Goal: Information Seeking & Learning: Learn about a topic

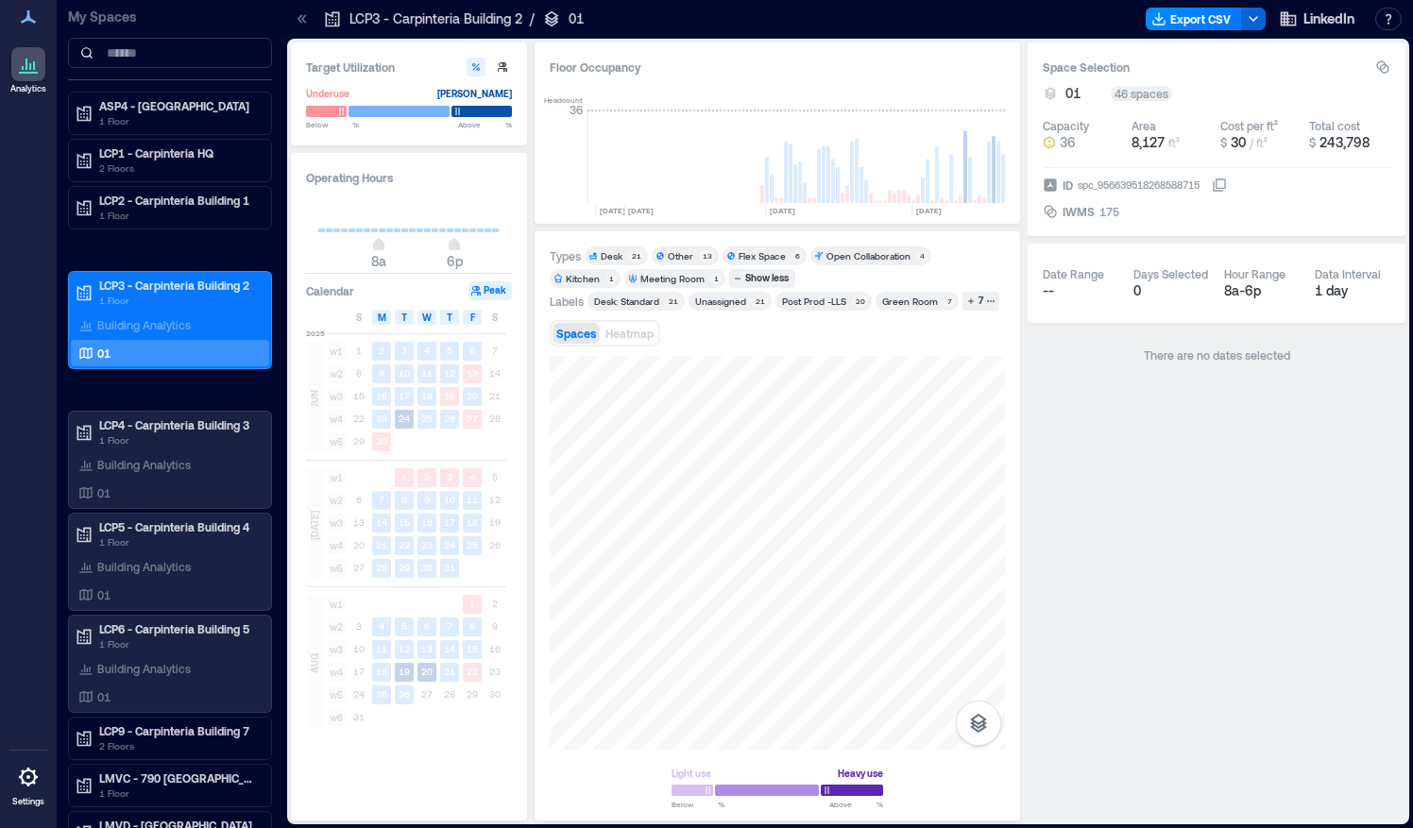
scroll to position [0, 4488]
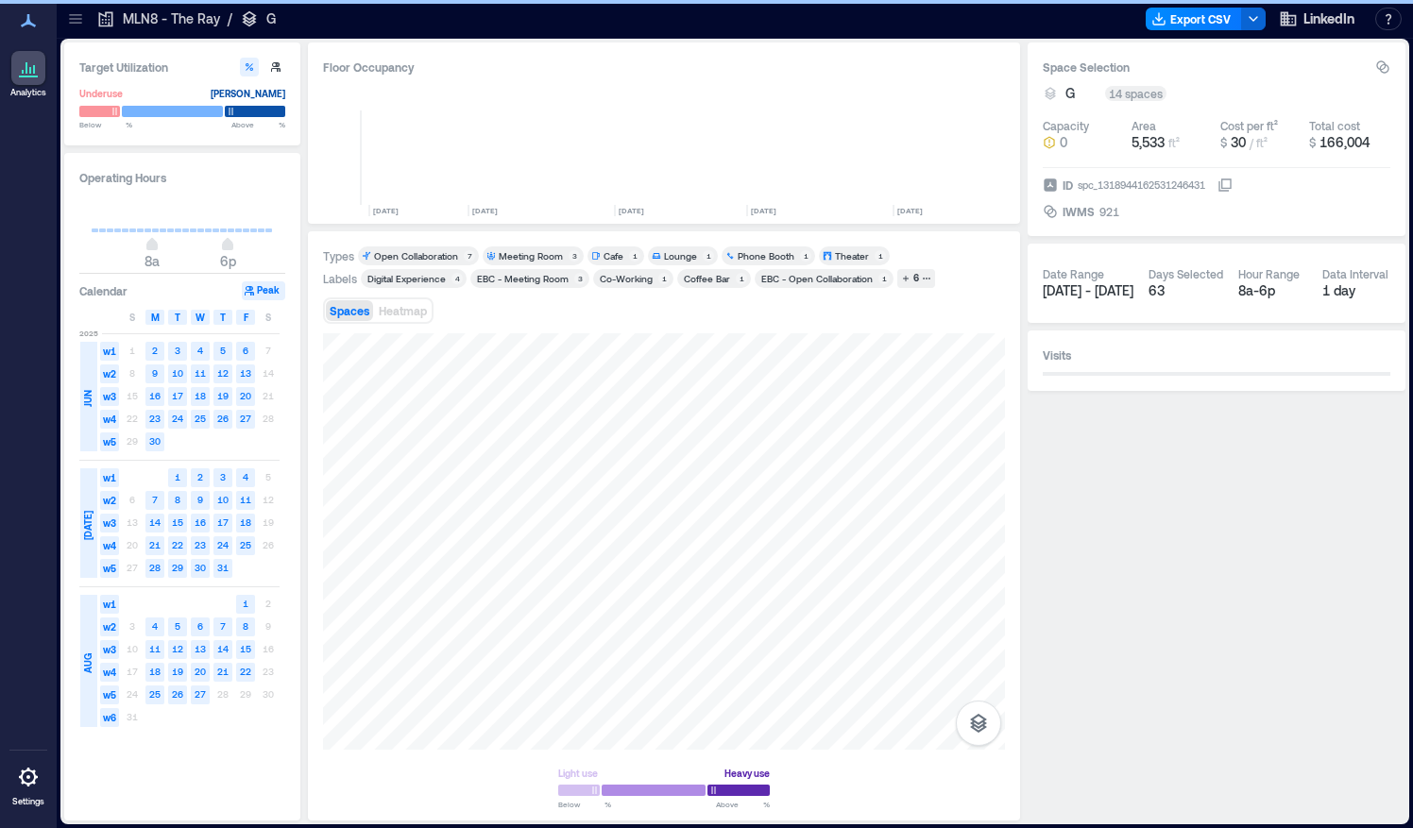
scroll to position [0, 596]
click at [74, 20] on icon at bounding box center [75, 18] width 19 height 19
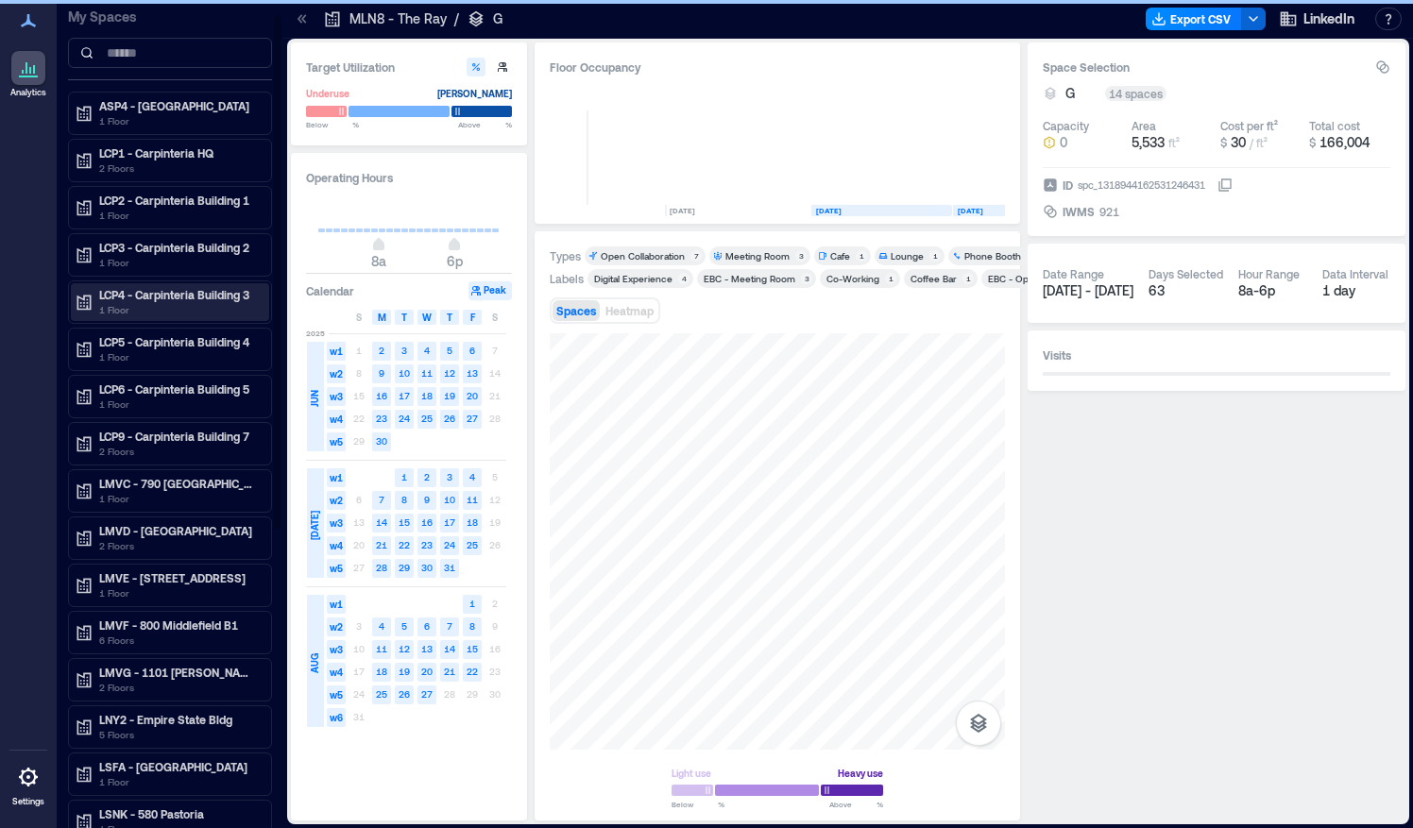
scroll to position [22, 0]
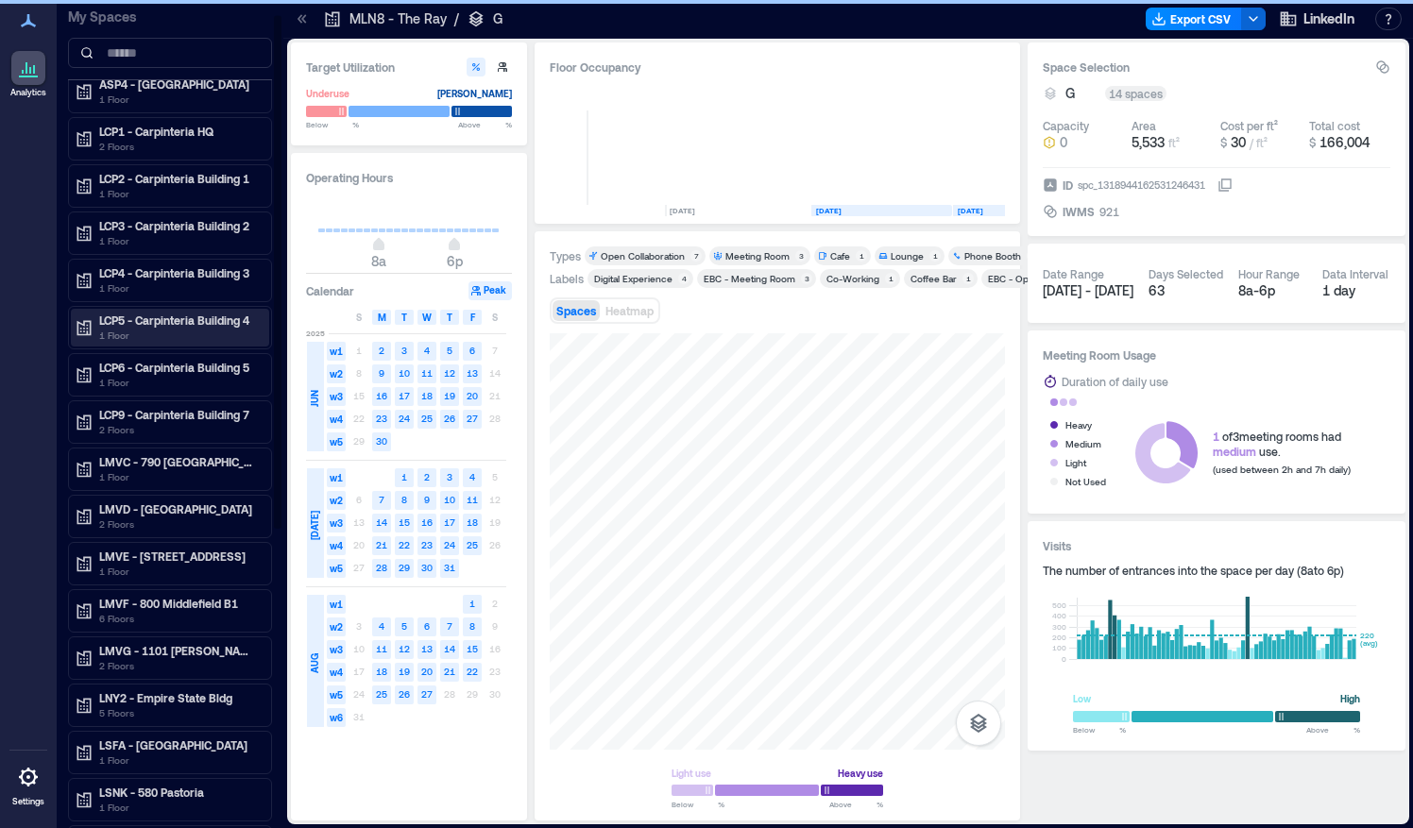
click at [119, 328] on p "1 Floor" at bounding box center [178, 335] width 159 height 15
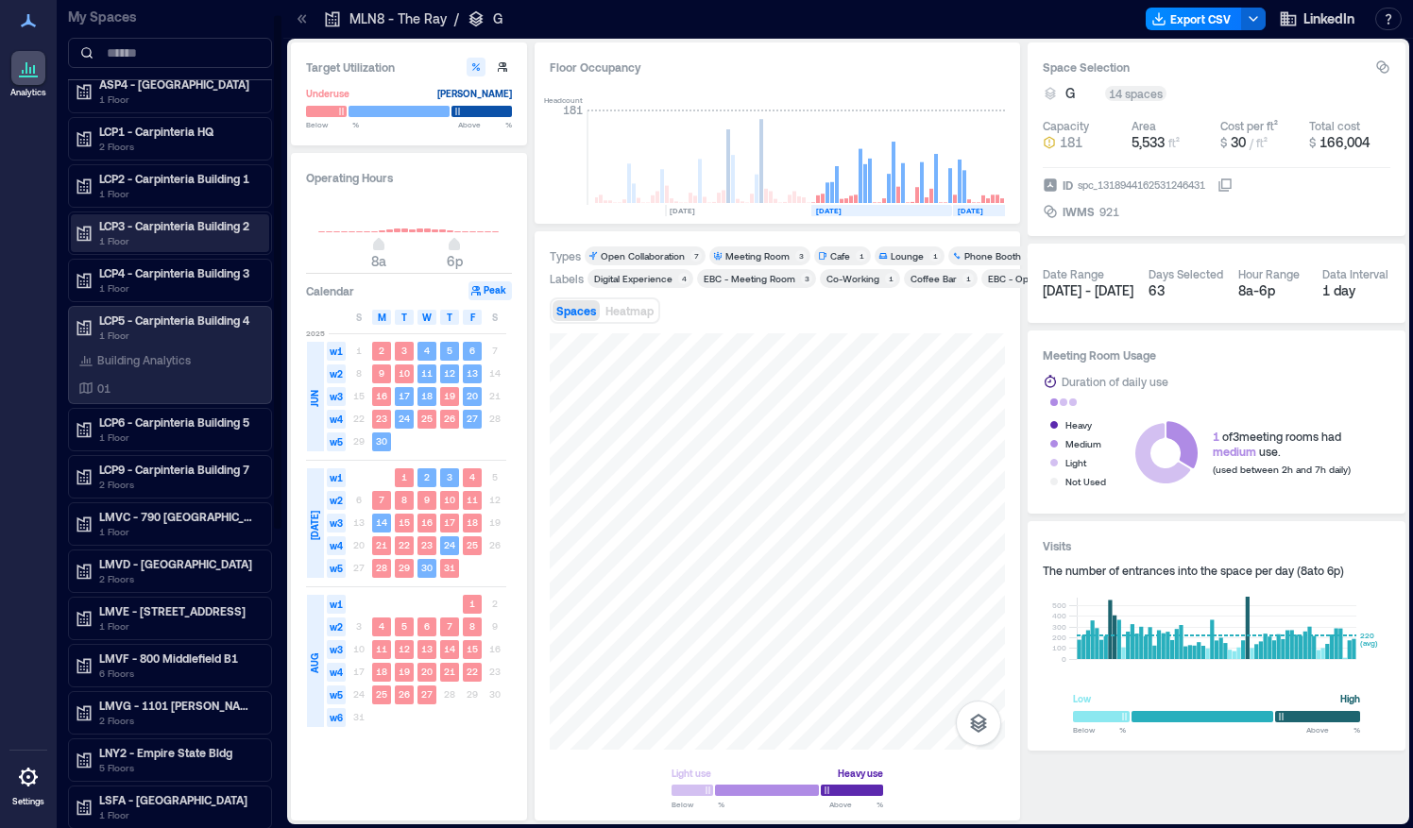
click at [160, 240] on p "1 Floor" at bounding box center [178, 240] width 159 height 15
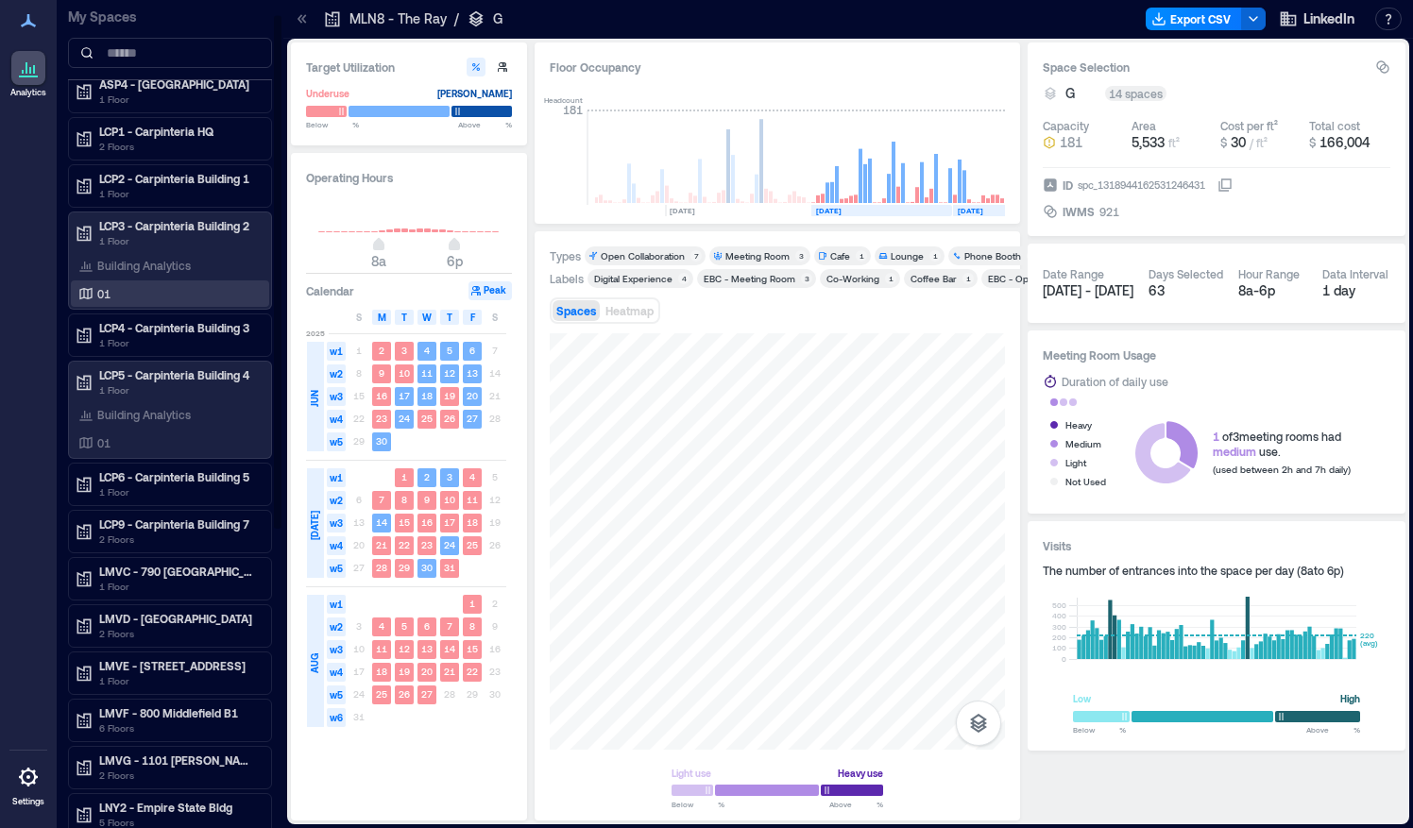
click at [132, 295] on div "01" at bounding box center [166, 293] width 183 height 19
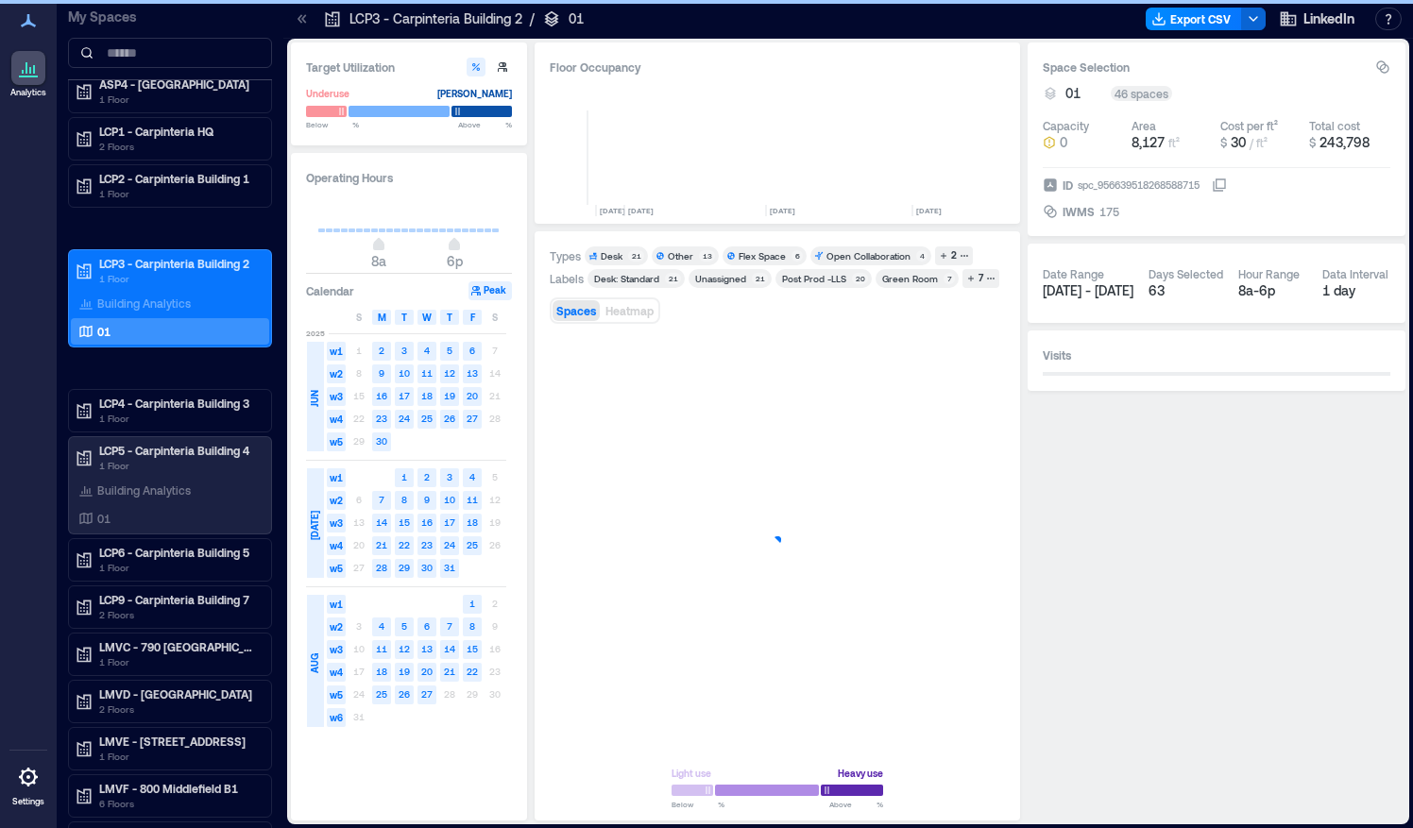
scroll to position [0, 4487]
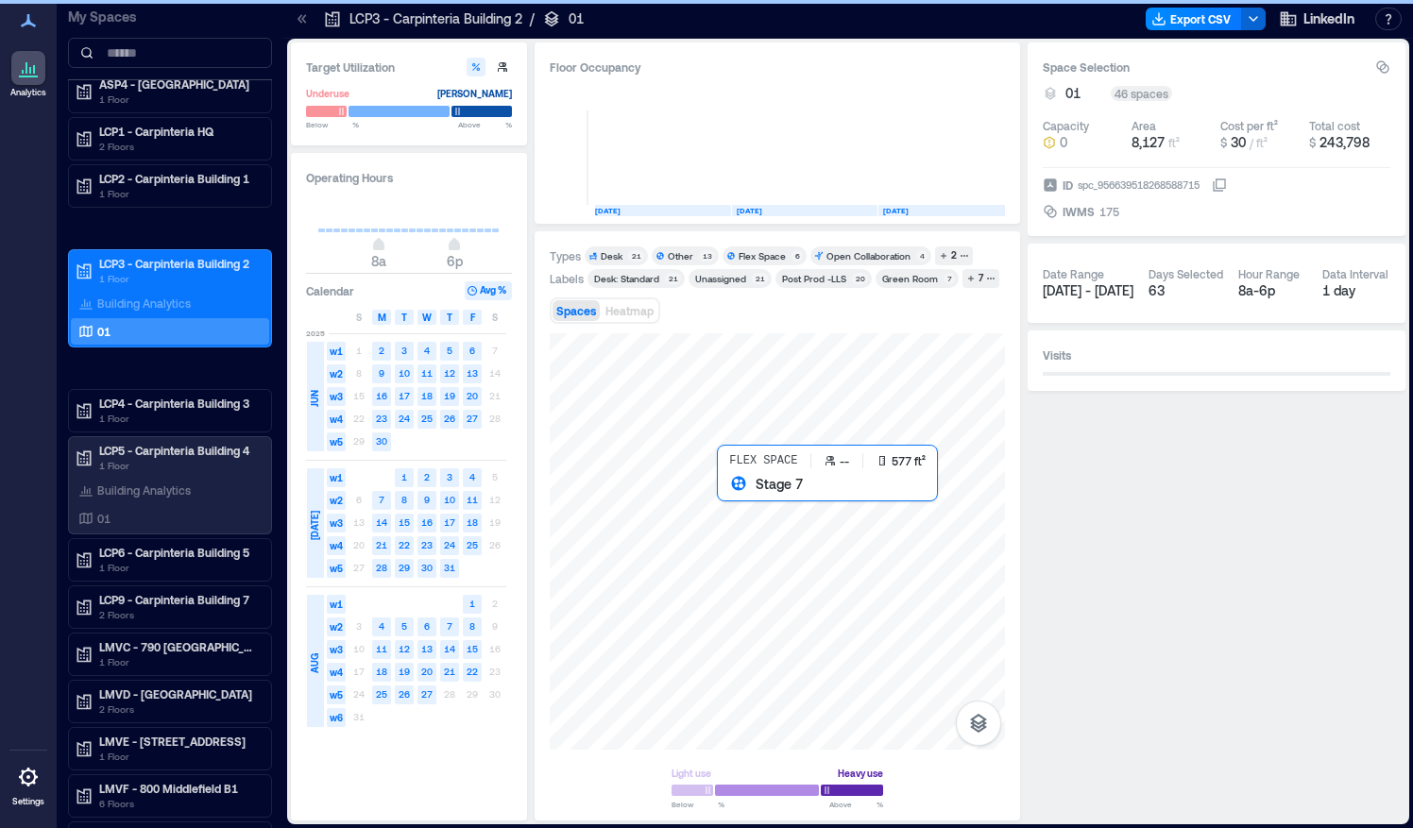
drag, startPoint x: 733, startPoint y: 515, endPoint x: 883, endPoint y: 338, distance: 231.9
click at [733, 515] on div at bounding box center [777, 541] width 455 height 417
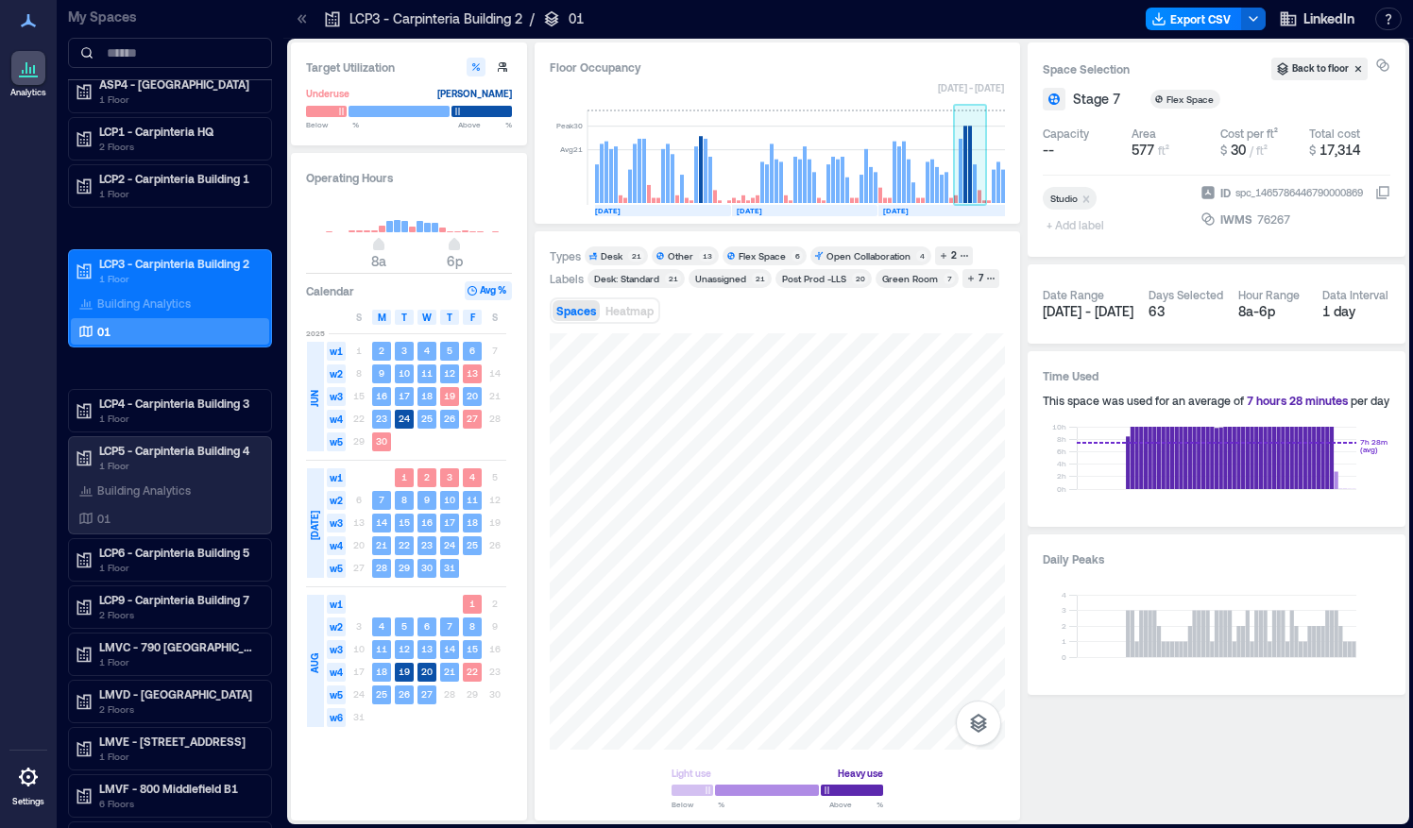
click at [973, 193] on rect at bounding box center [975, 183] width 4 height 39
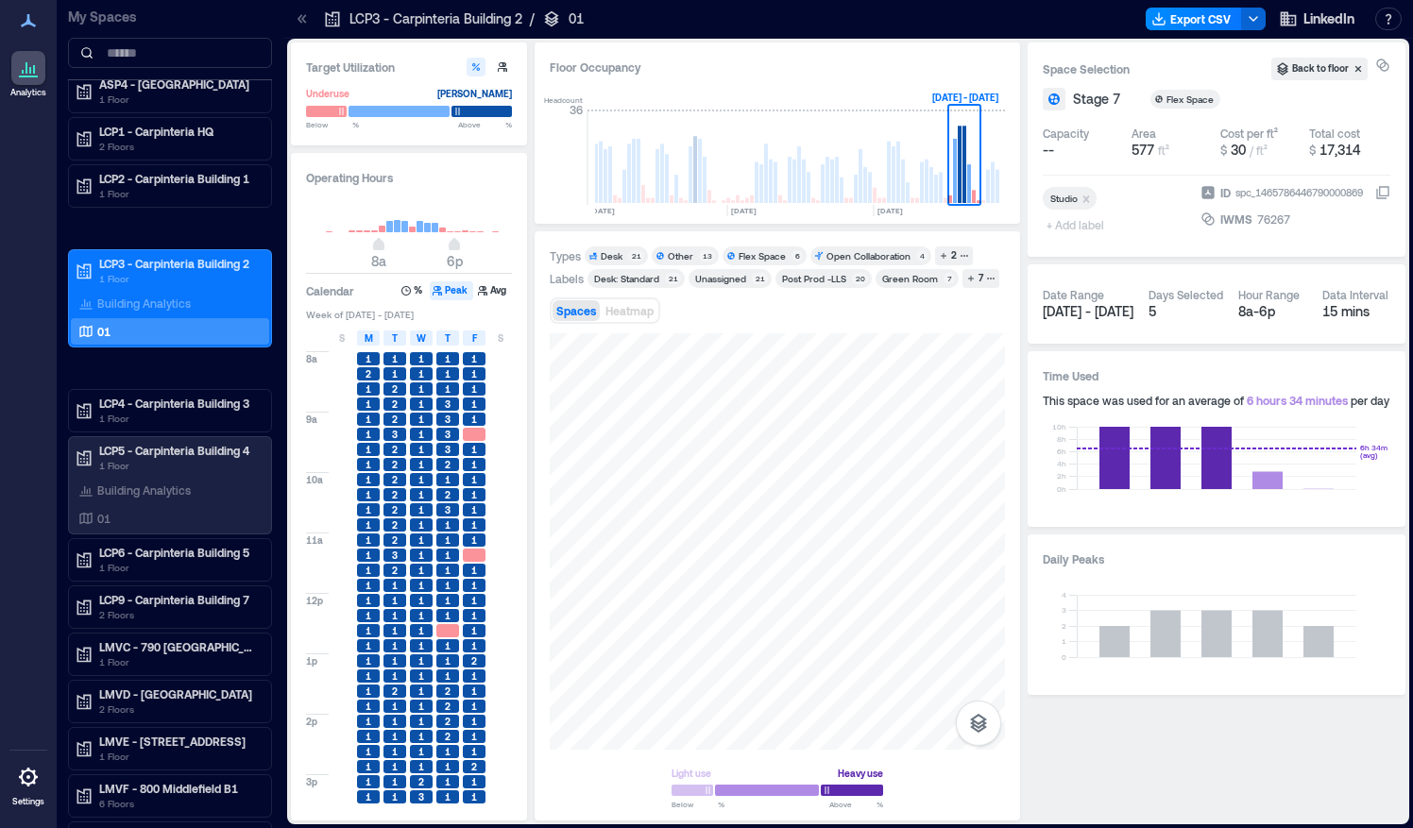
click at [941, 196] on rect at bounding box center [941, 187] width 4 height 31
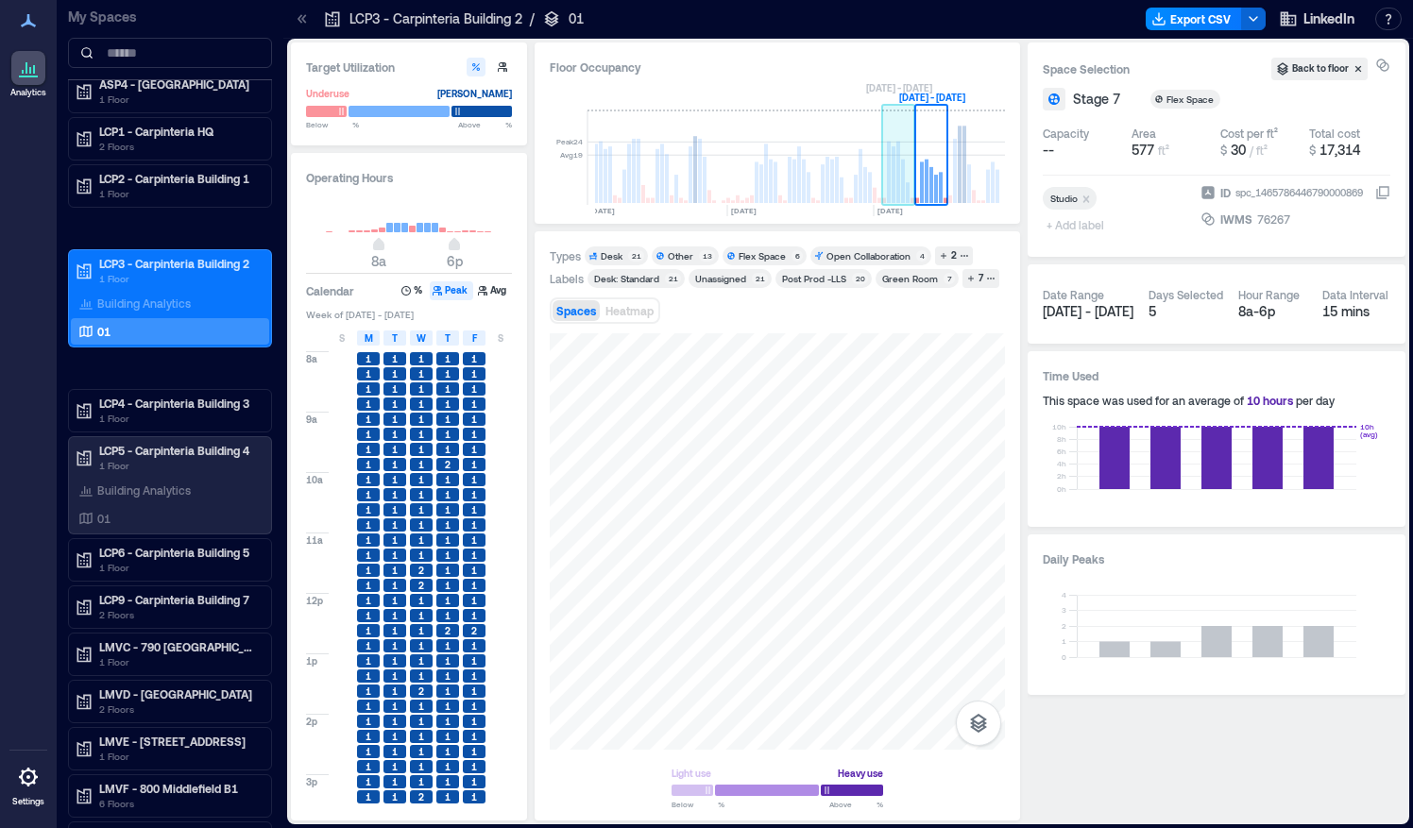
click at [901, 176] on rect at bounding box center [903, 181] width 4 height 43
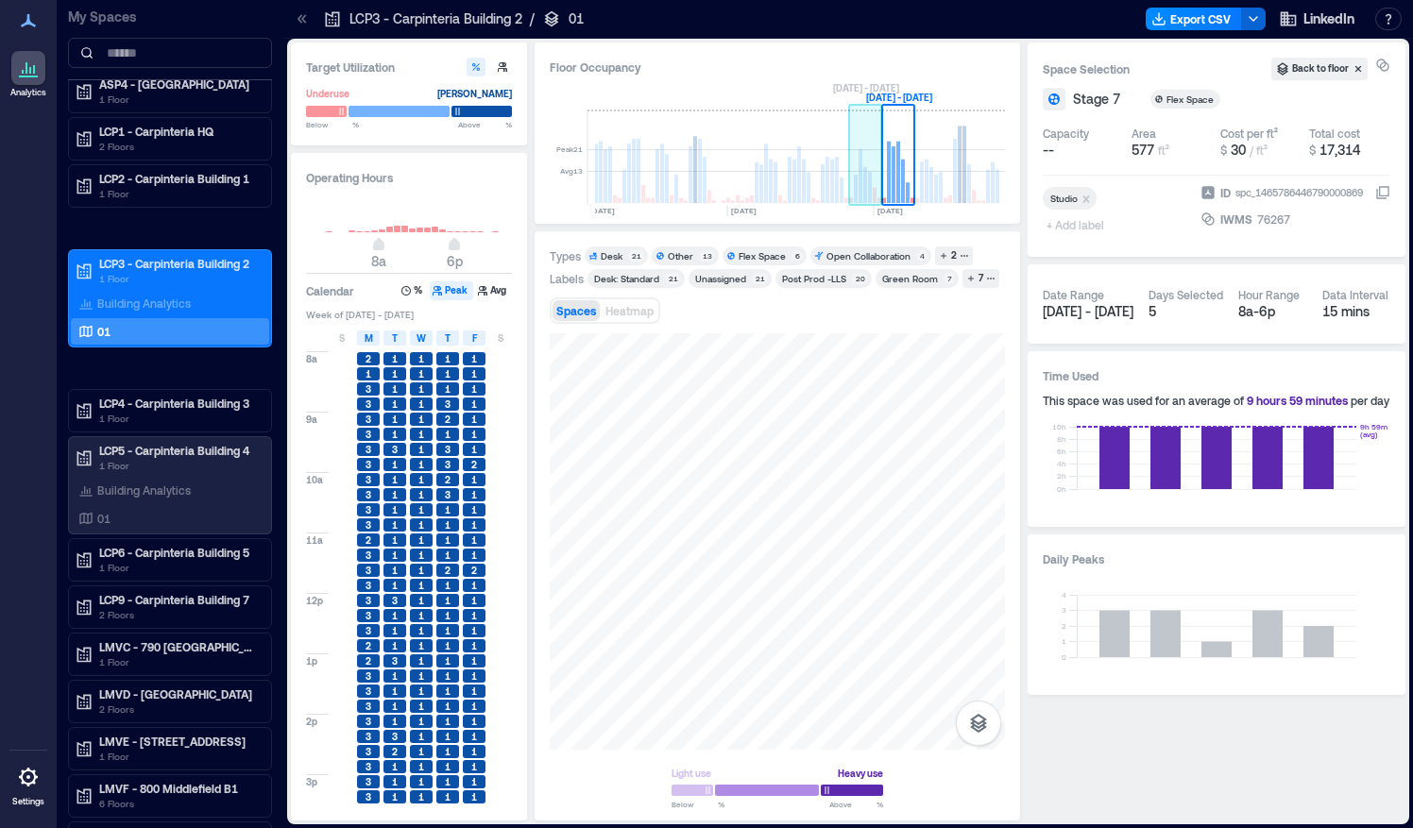
click at [862, 197] on rect at bounding box center [861, 176] width 4 height 54
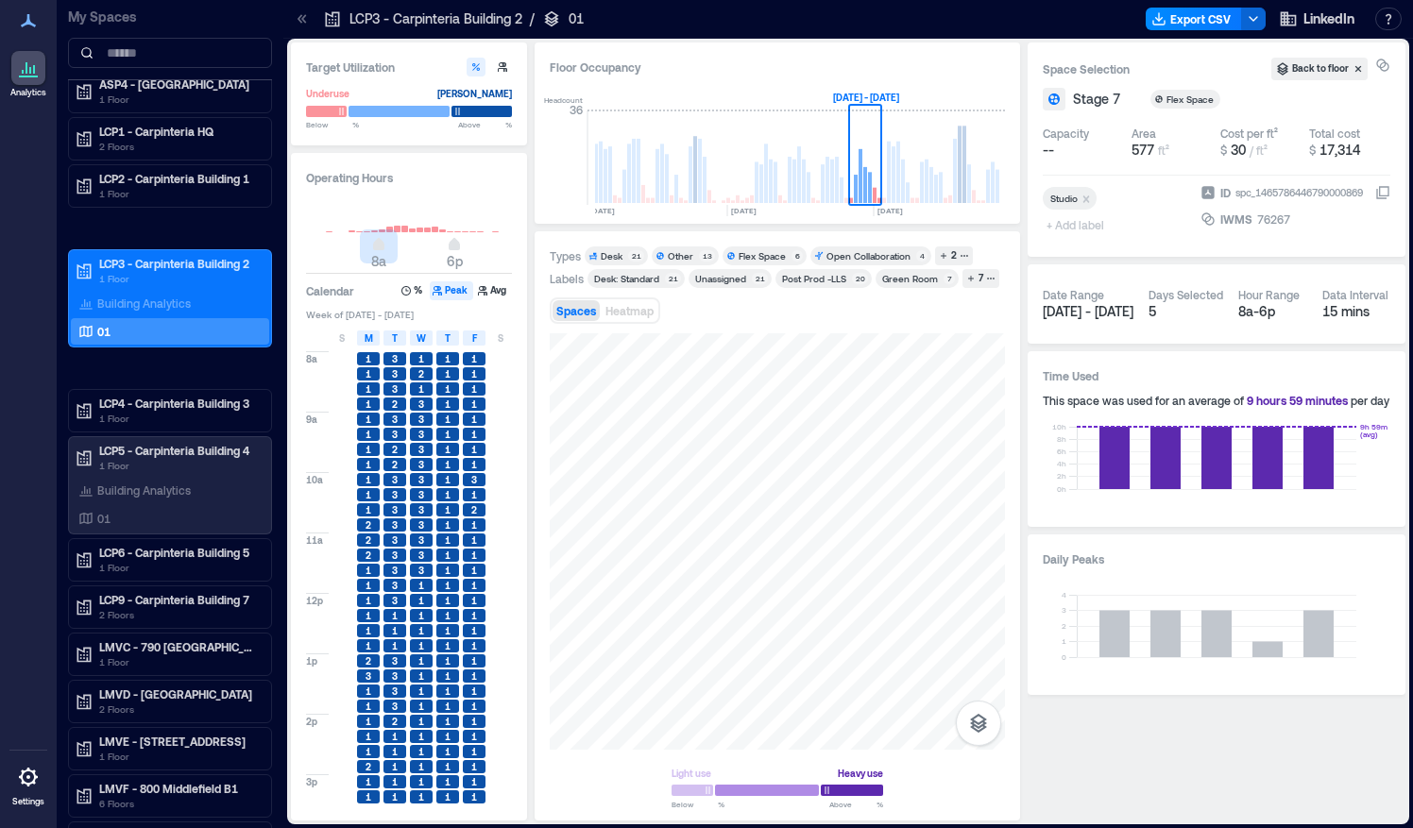
type input "*"
drag, startPoint x: 379, startPoint y: 249, endPoint x: 306, endPoint y: 248, distance: 72.8
click at [306, 248] on div "12a 6p" at bounding box center [409, 230] width 206 height 71
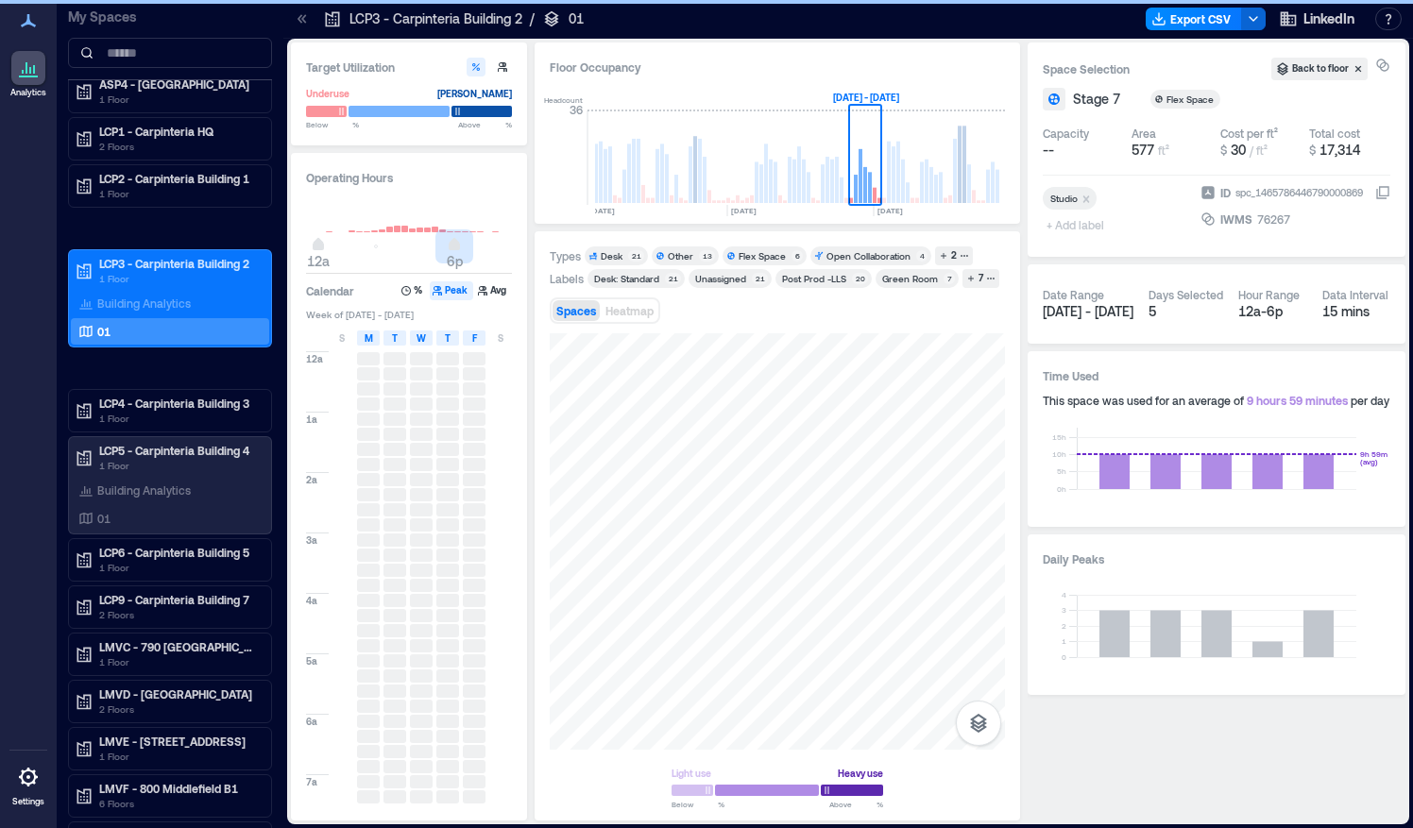
type input "**"
drag, startPoint x: 453, startPoint y: 245, endPoint x: 530, endPoint y: 265, distance: 79.0
click at [530, 265] on div "Target Utilization Underuse Critical mass Below ** % Above ** % Operating Hours…" at bounding box center [848, 432] width 1115 height 778
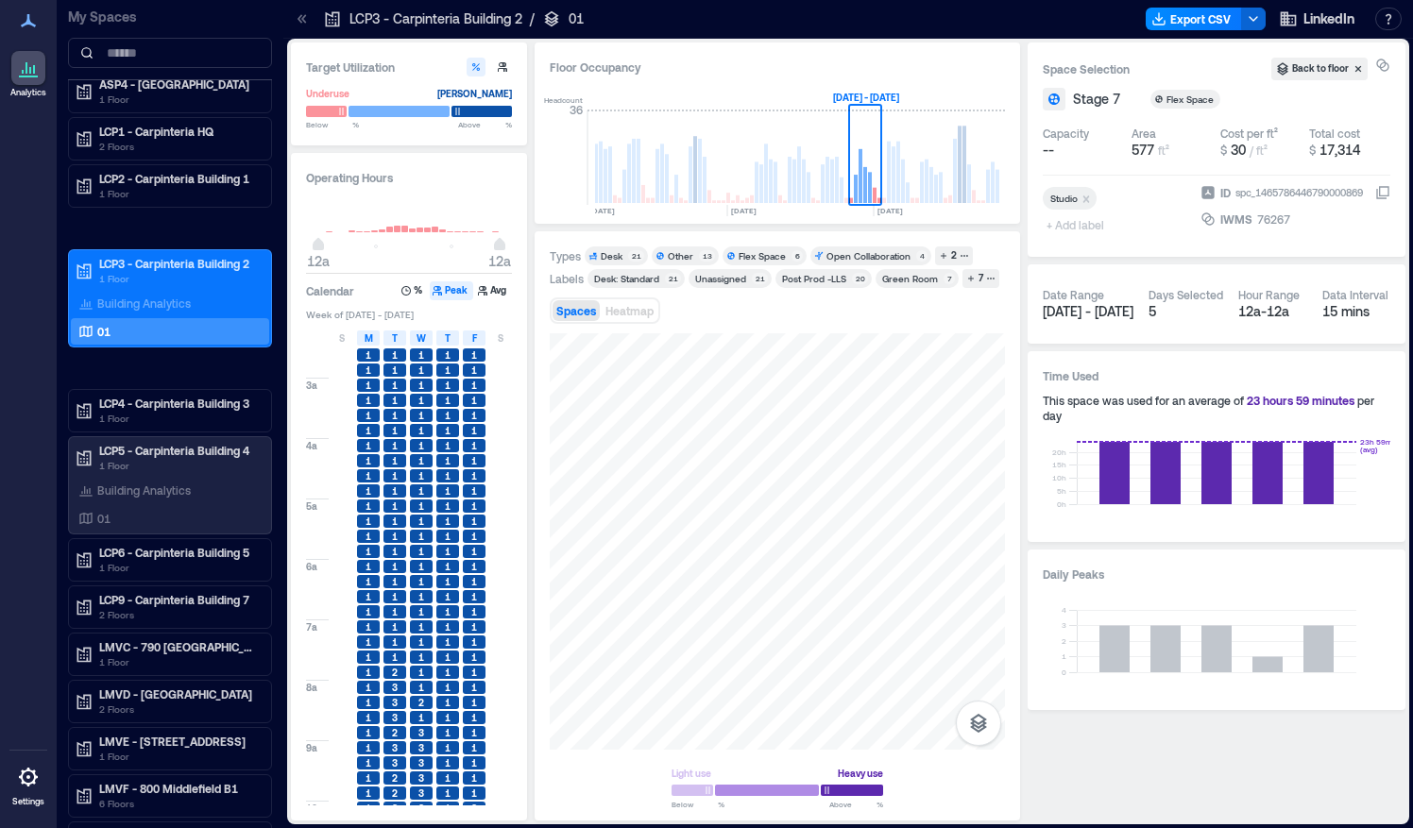
scroll to position [151, 0]
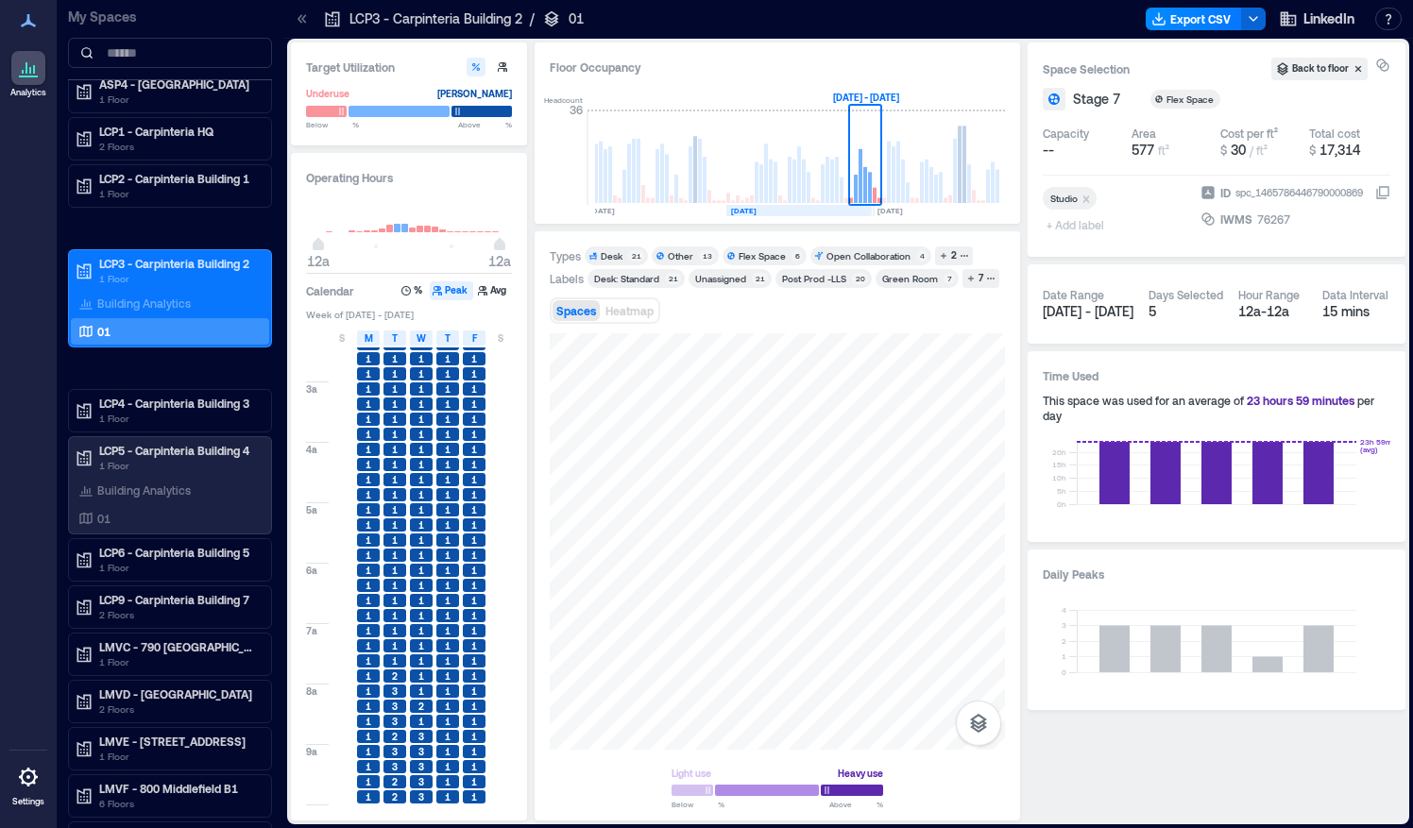
click at [840, 195] on rect at bounding box center [842, 191] width 4 height 26
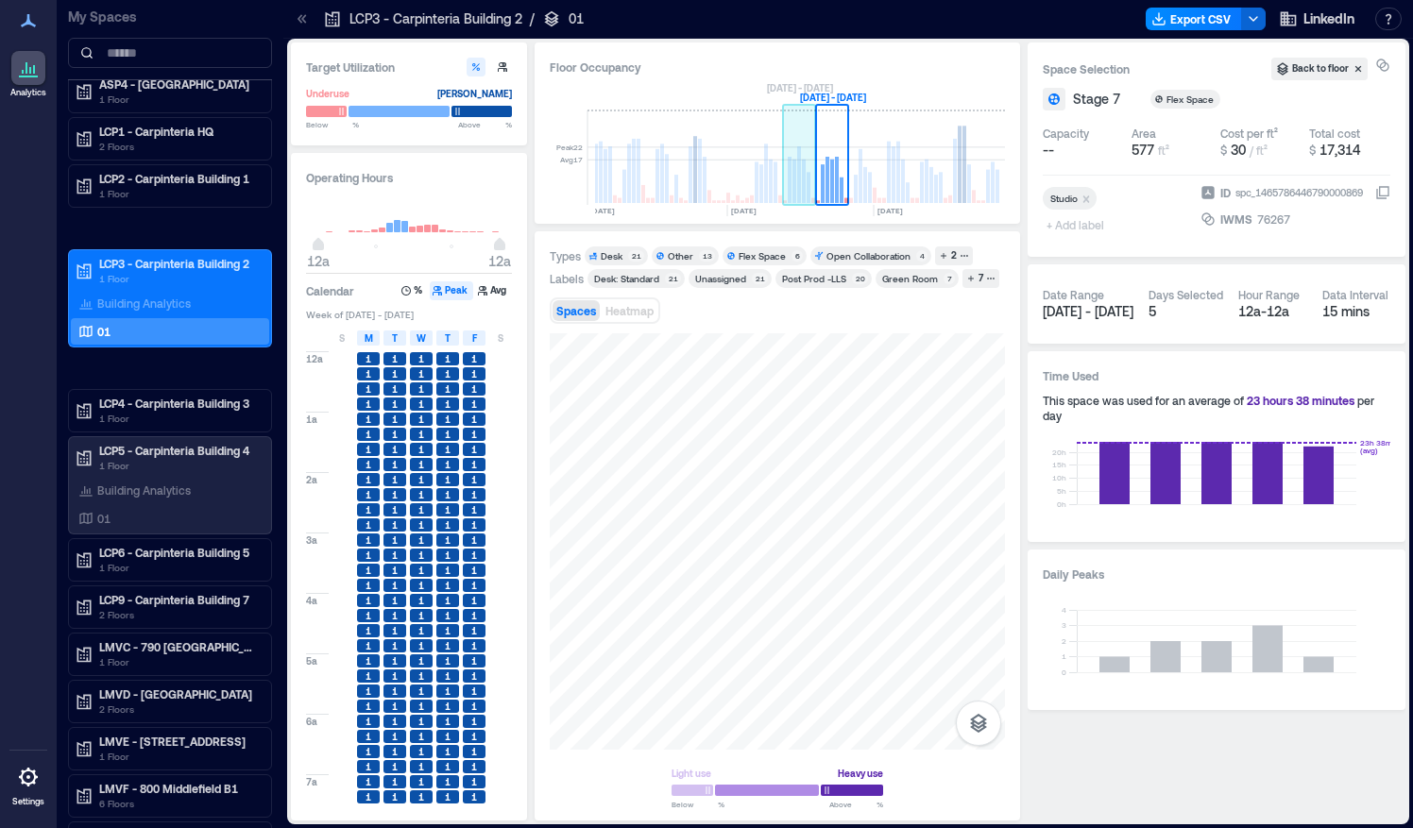
click at [805, 181] on rect at bounding box center [804, 181] width 4 height 43
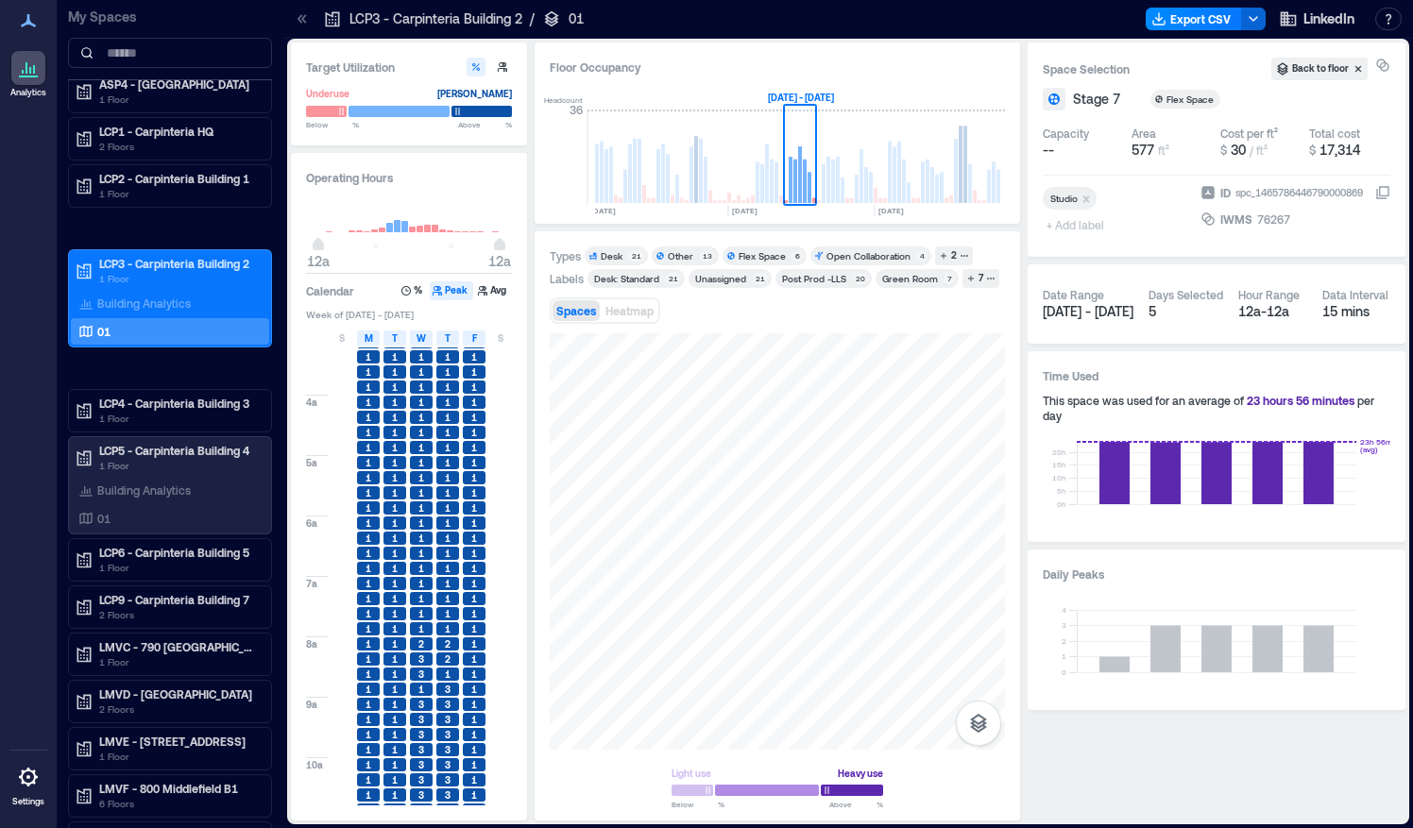
scroll to position [996, 0]
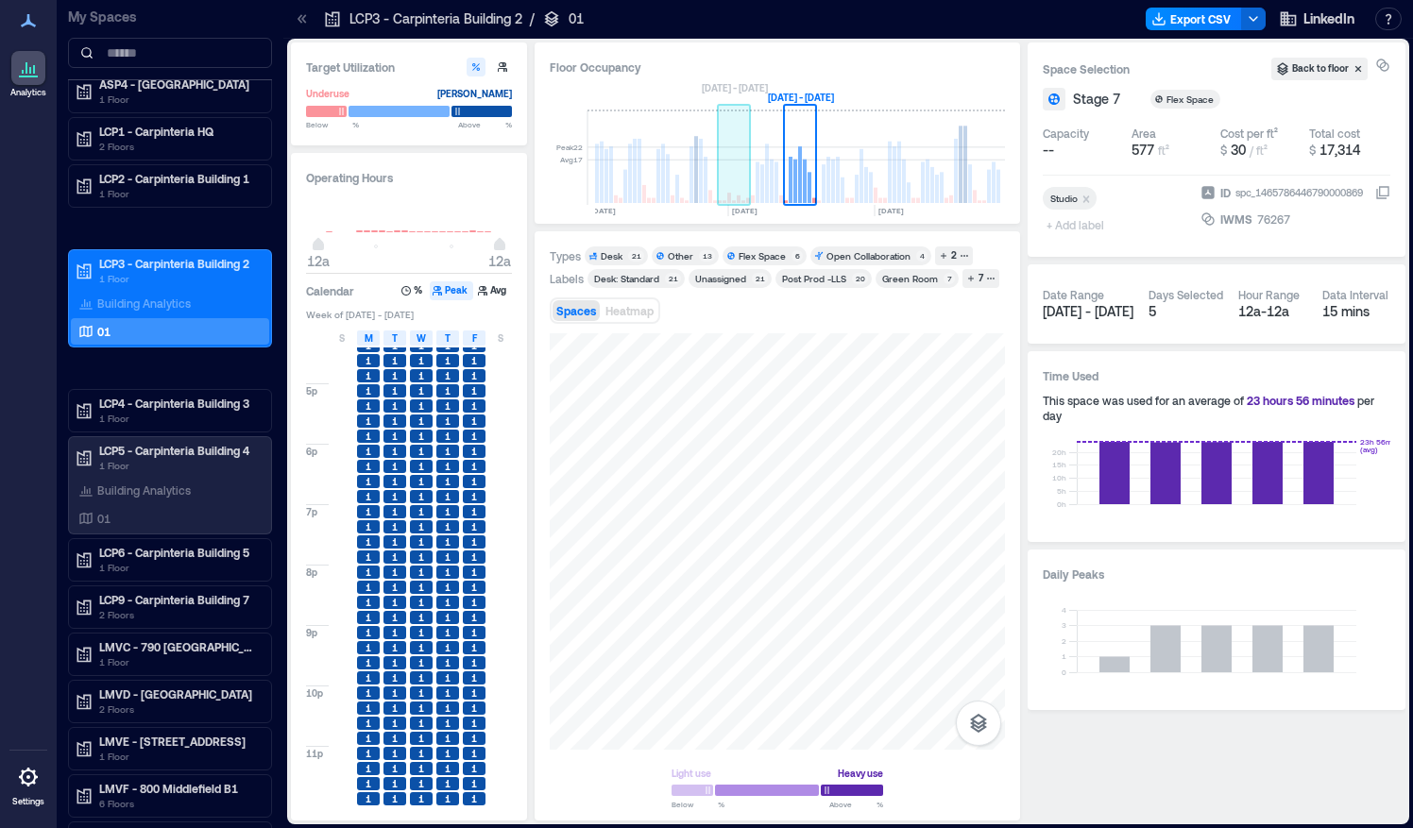
click at [765, 195] on rect at bounding box center [767, 174] width 4 height 60
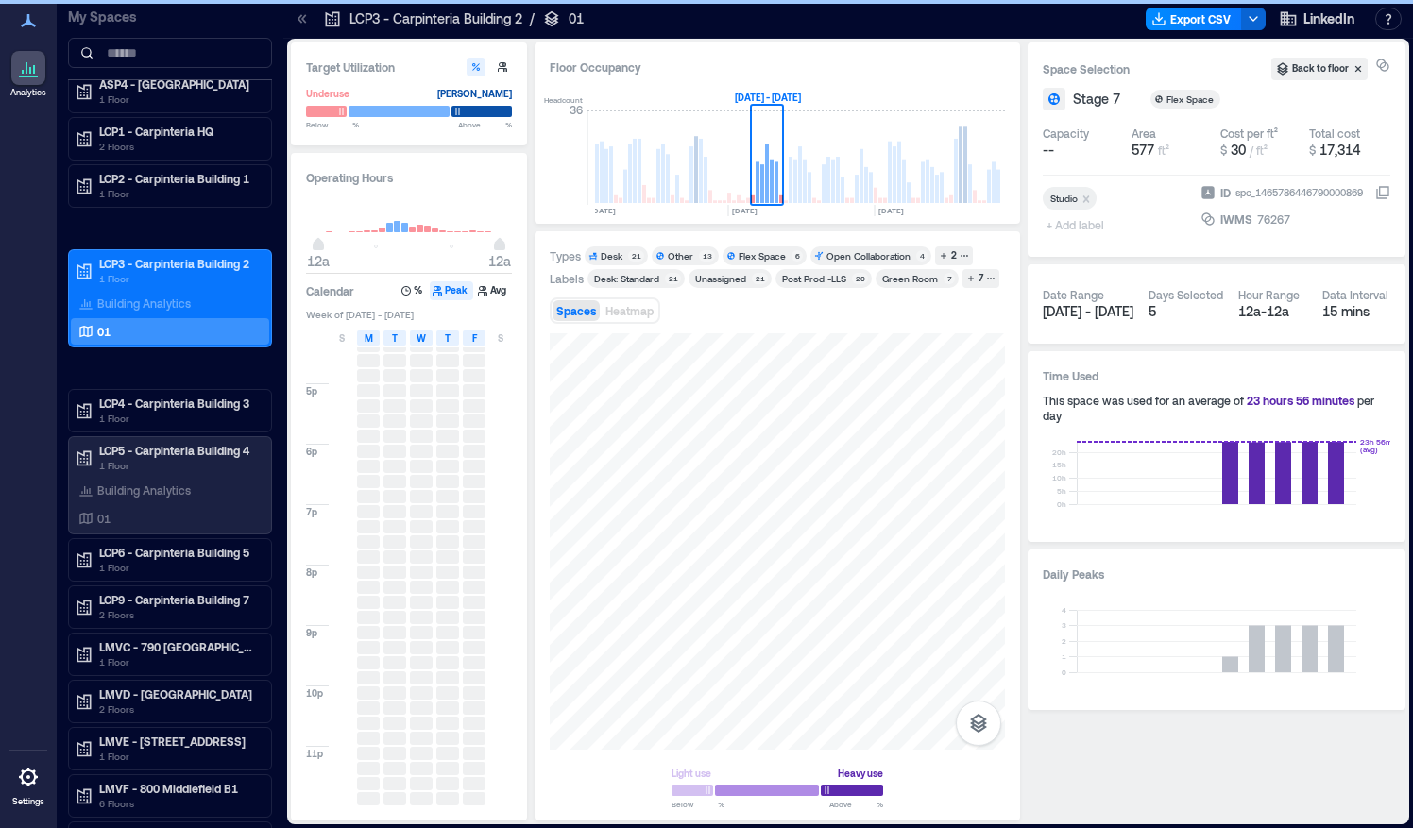
scroll to position [0, 4459]
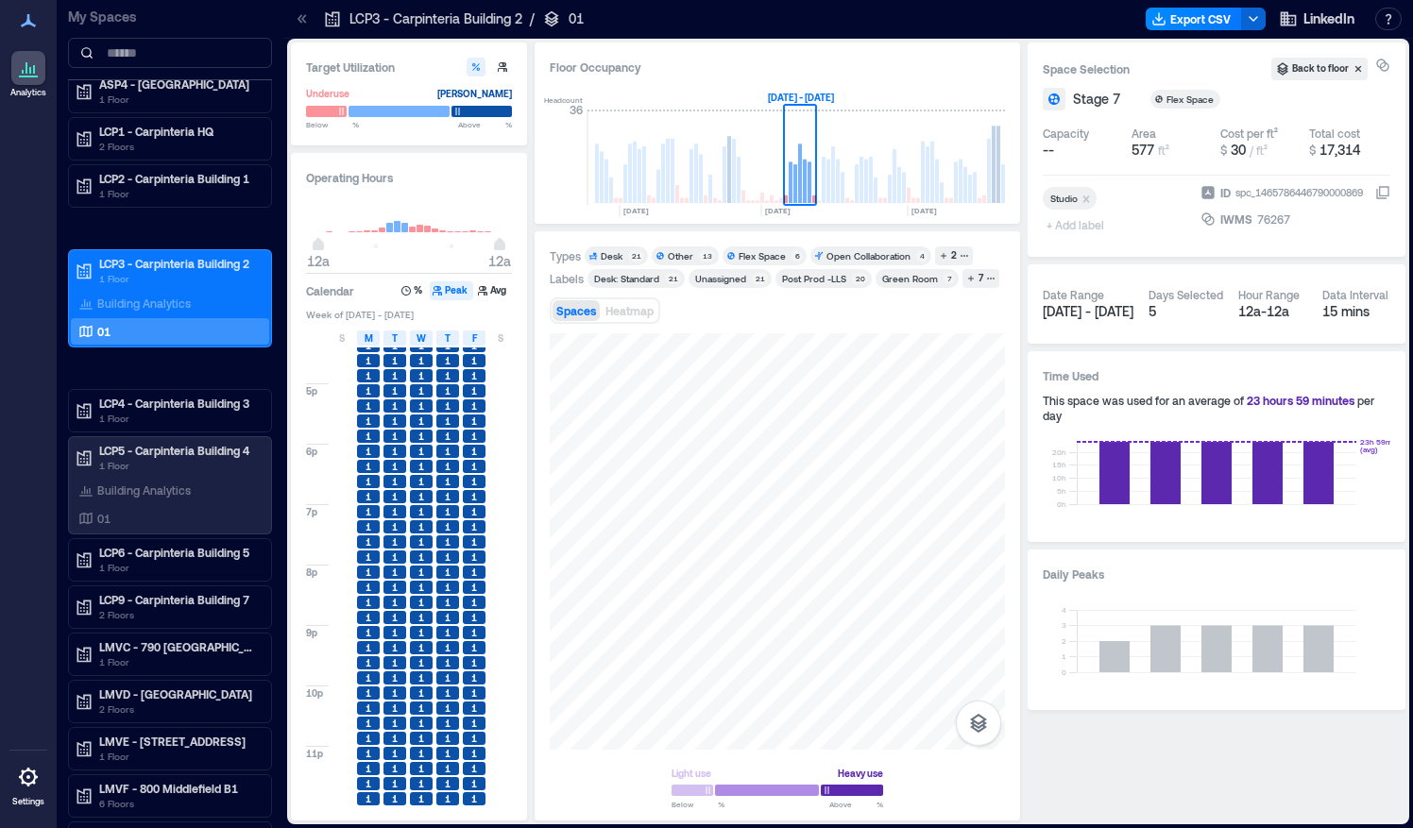
drag, startPoint x: 739, startPoint y: 244, endPoint x: 402, endPoint y: 482, distance: 412.0
click at [402, 482] on div "1" at bounding box center [395, 481] width 23 height 13
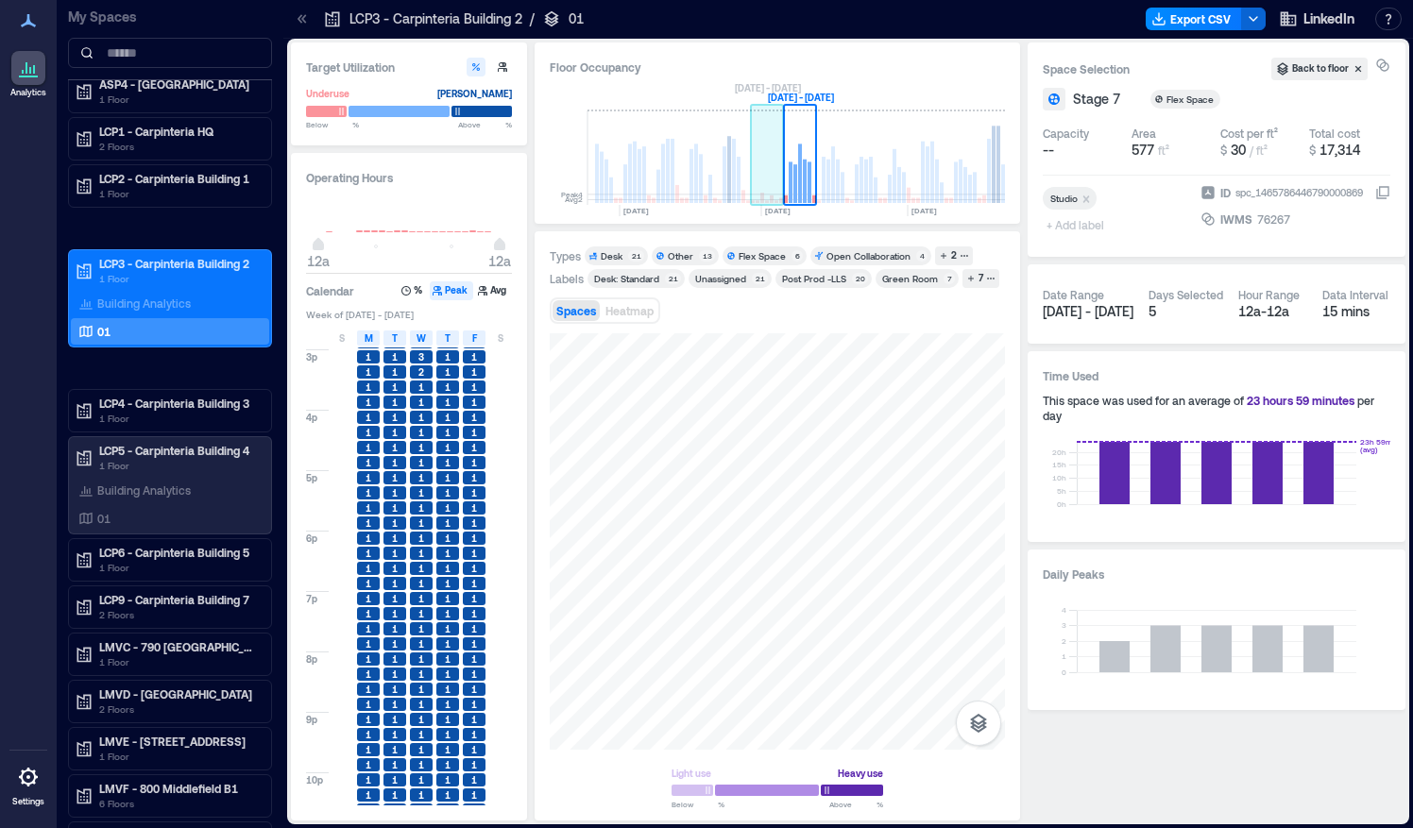
click at [774, 198] on rect at bounding box center [767, 158] width 33 height 94
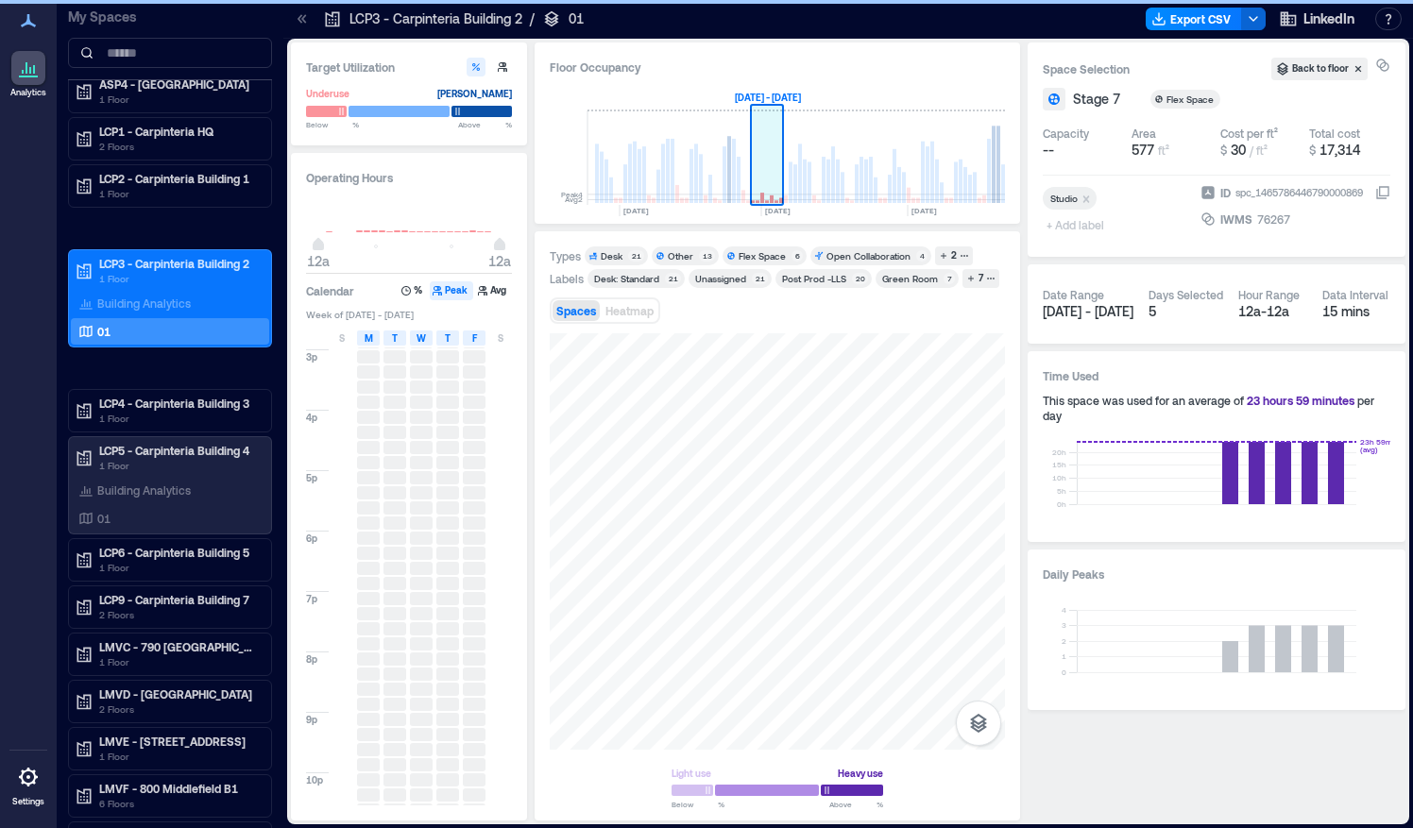
scroll to position [0, 4426]
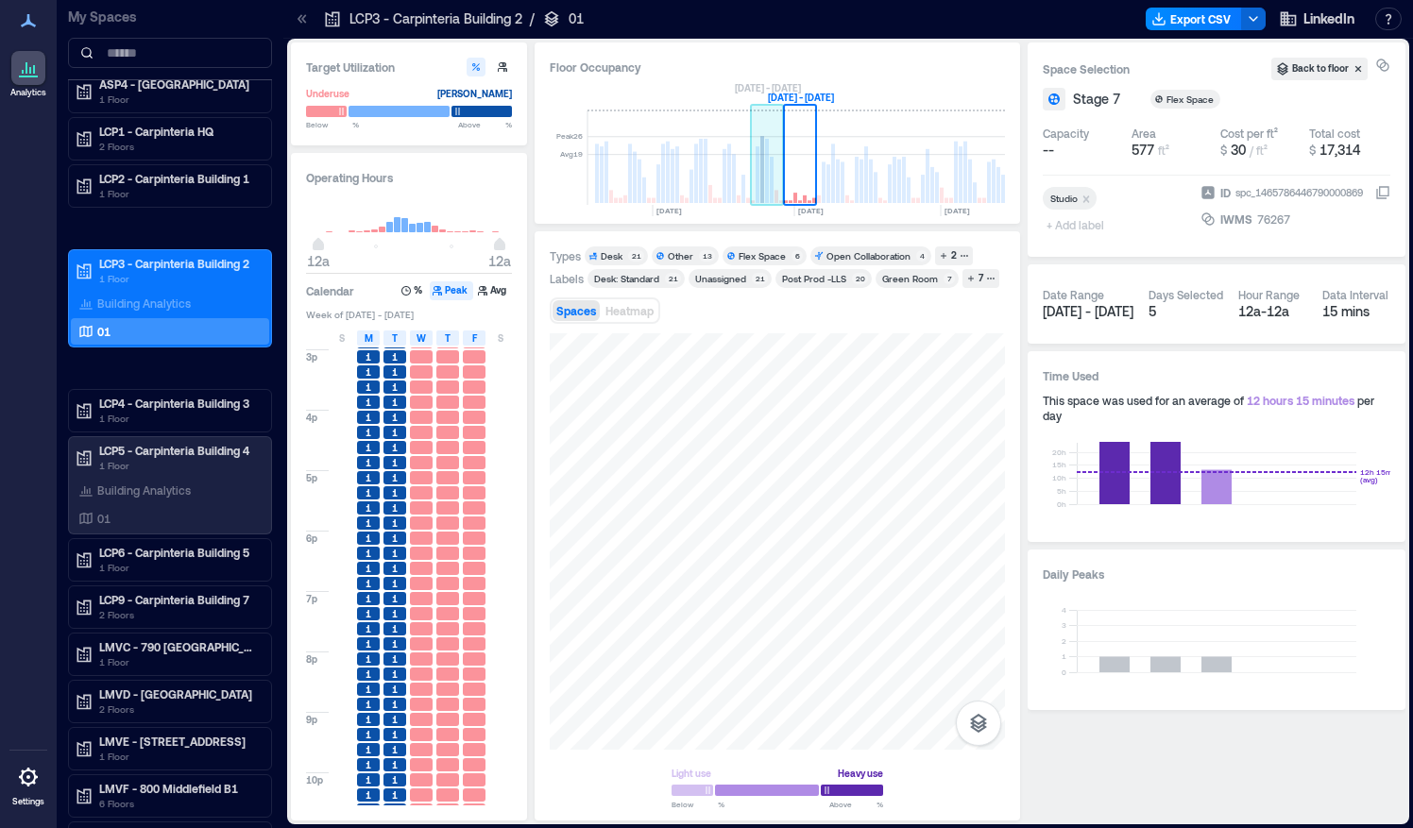
click at [774, 198] on rect at bounding box center [767, 158] width 33 height 94
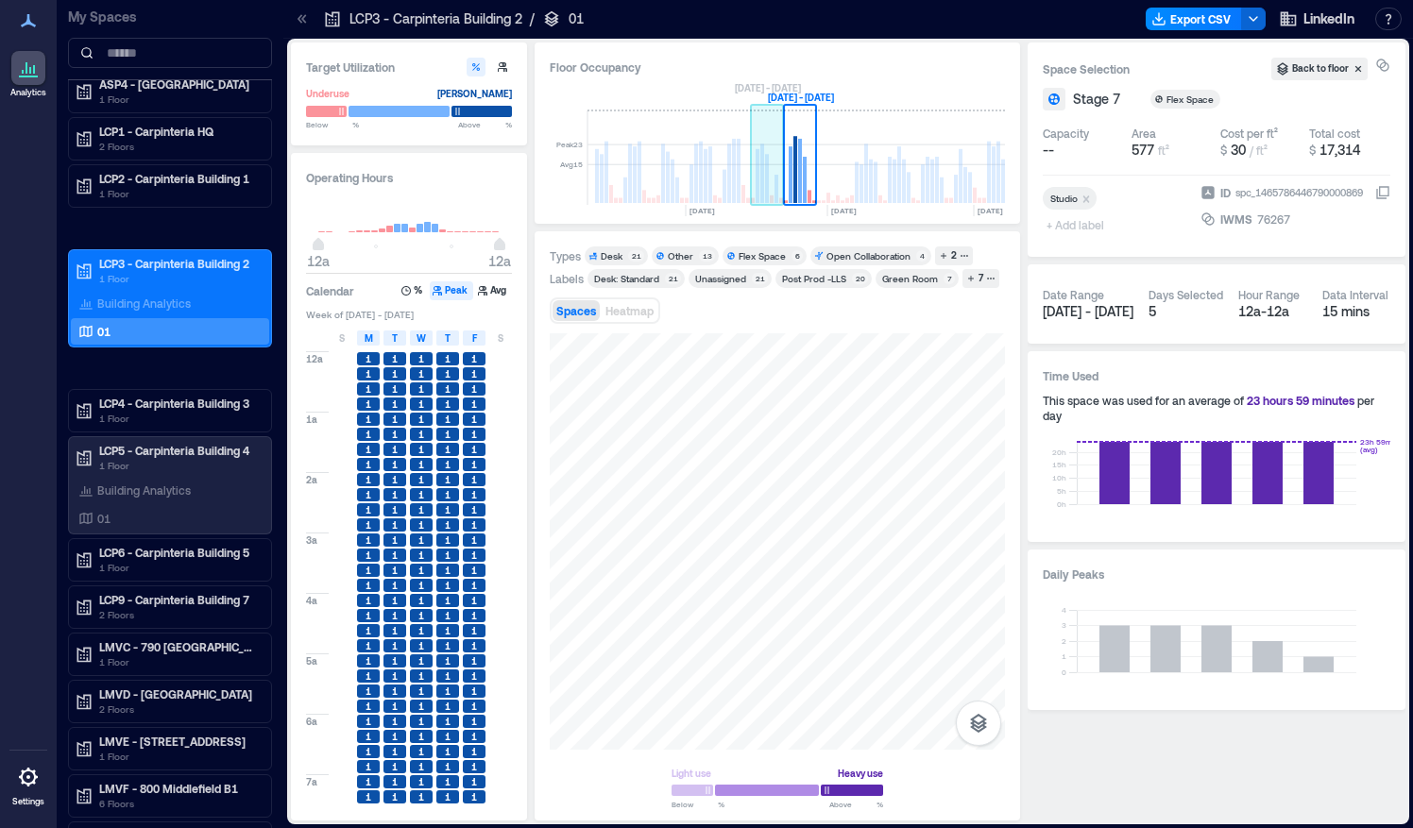
click at [773, 188] on rect at bounding box center [767, 158] width 33 height 94
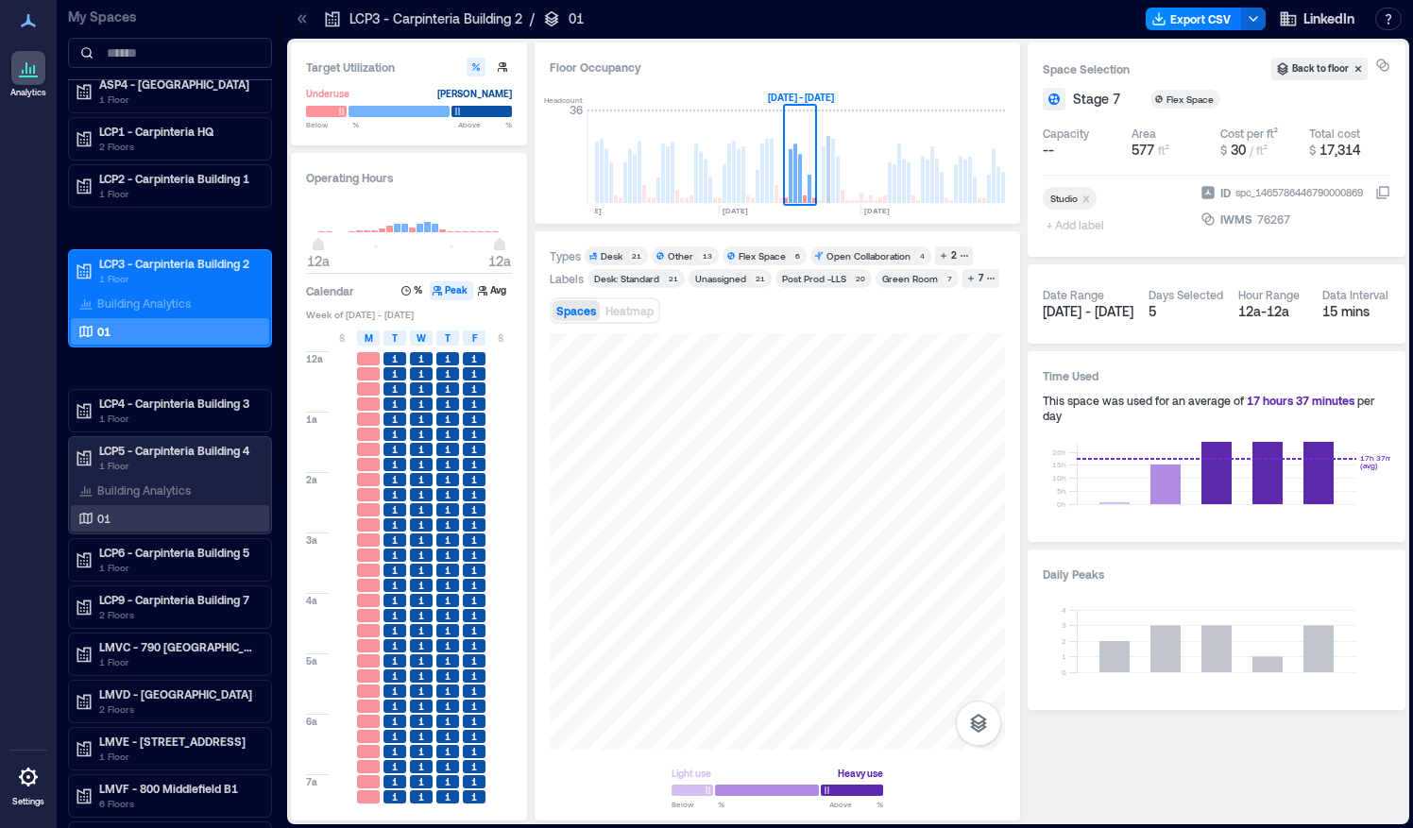
click at [125, 510] on div "01" at bounding box center [166, 518] width 183 height 19
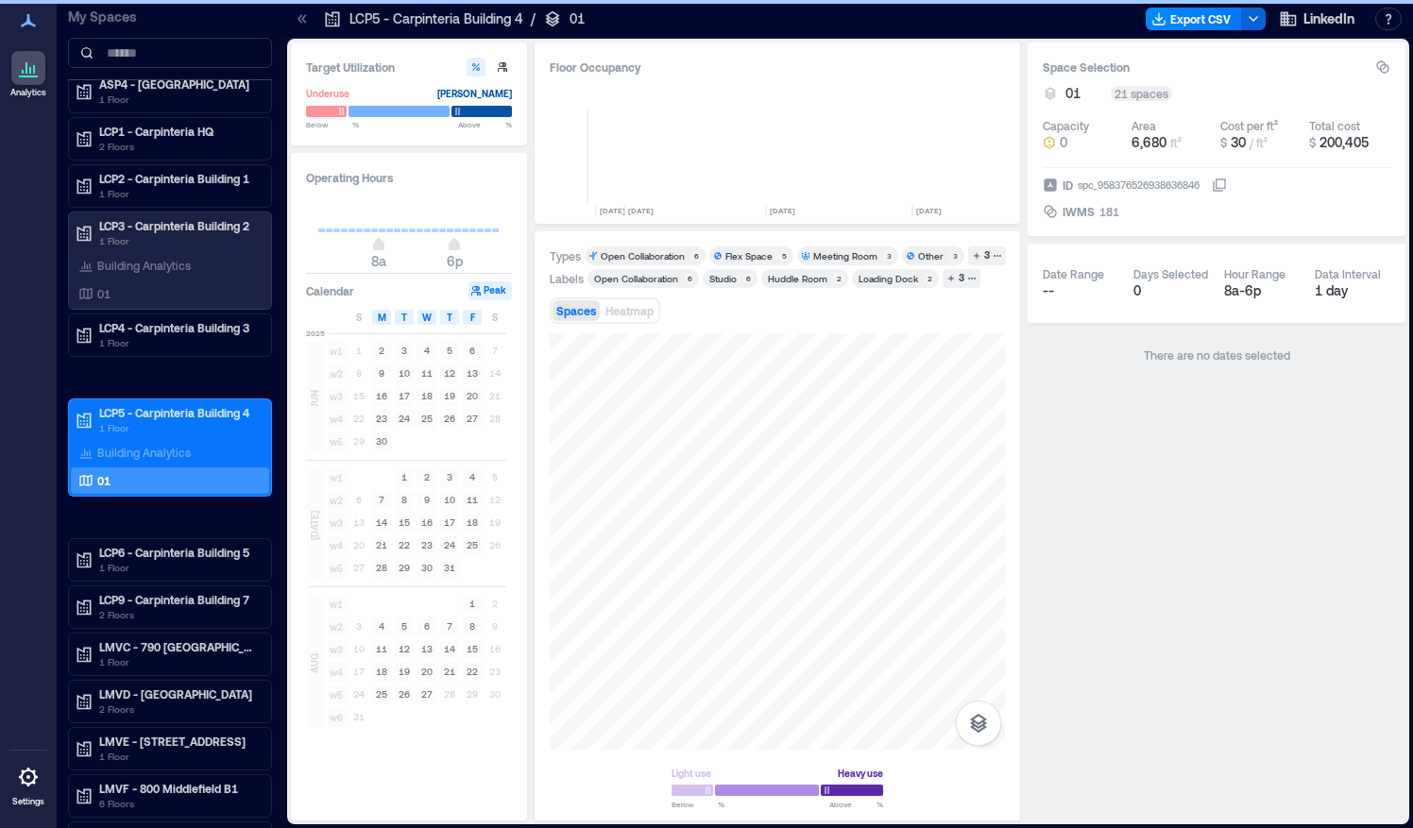
scroll to position [0, 4493]
click at [621, 538] on div at bounding box center [777, 541] width 455 height 417
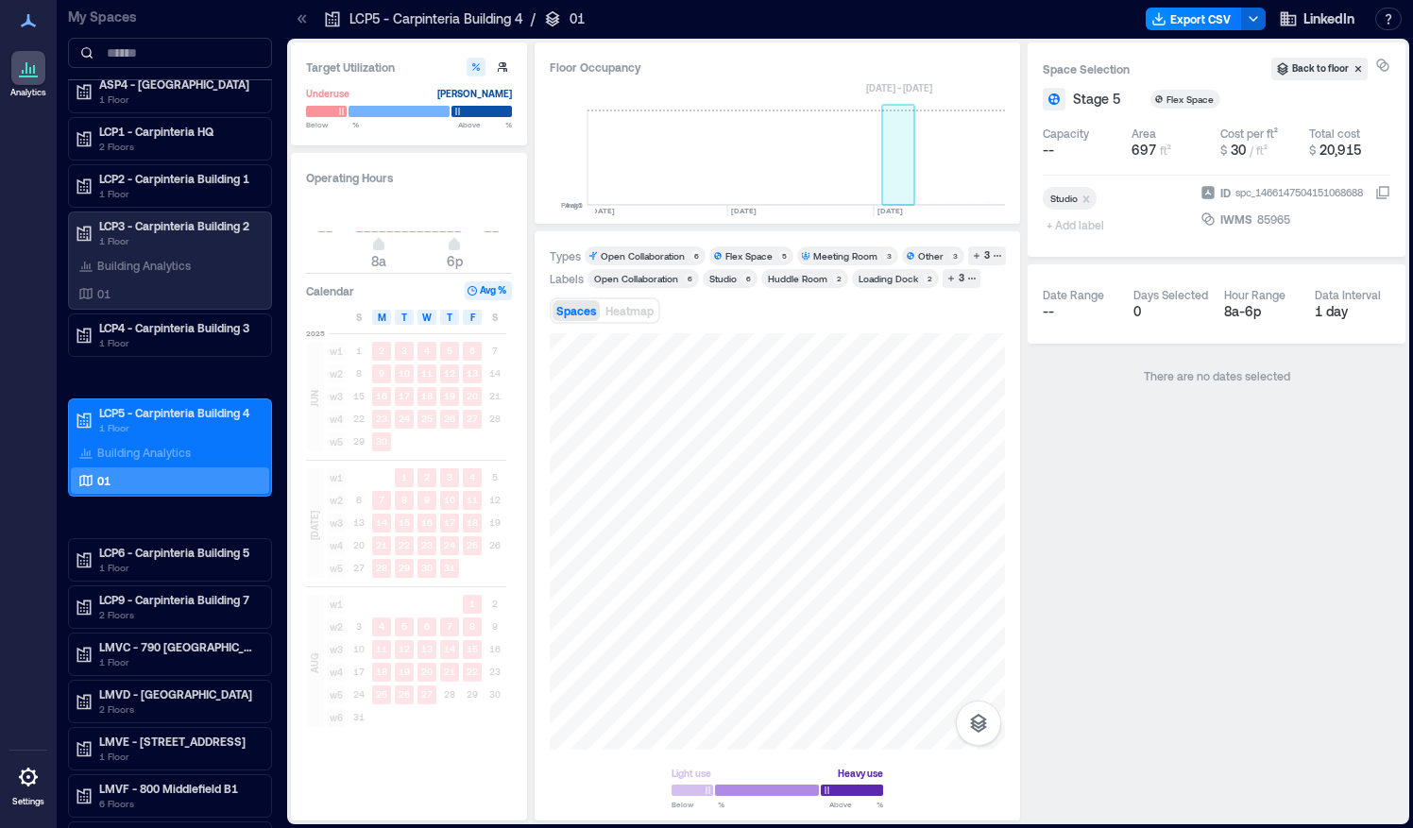
click at [909, 186] on rect at bounding box center [898, 158] width 33 height 94
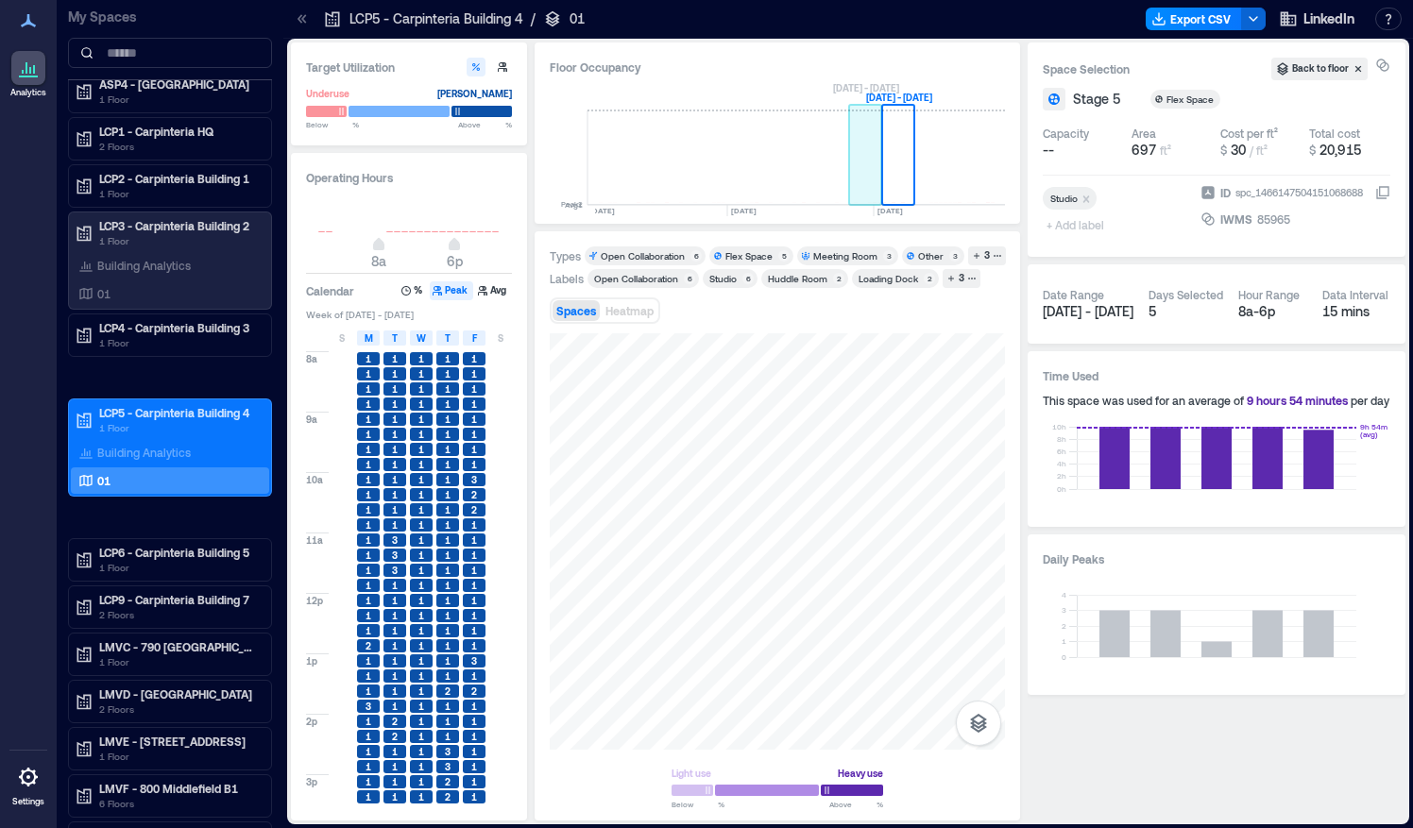
click at [853, 191] on rect at bounding box center [865, 158] width 33 height 94
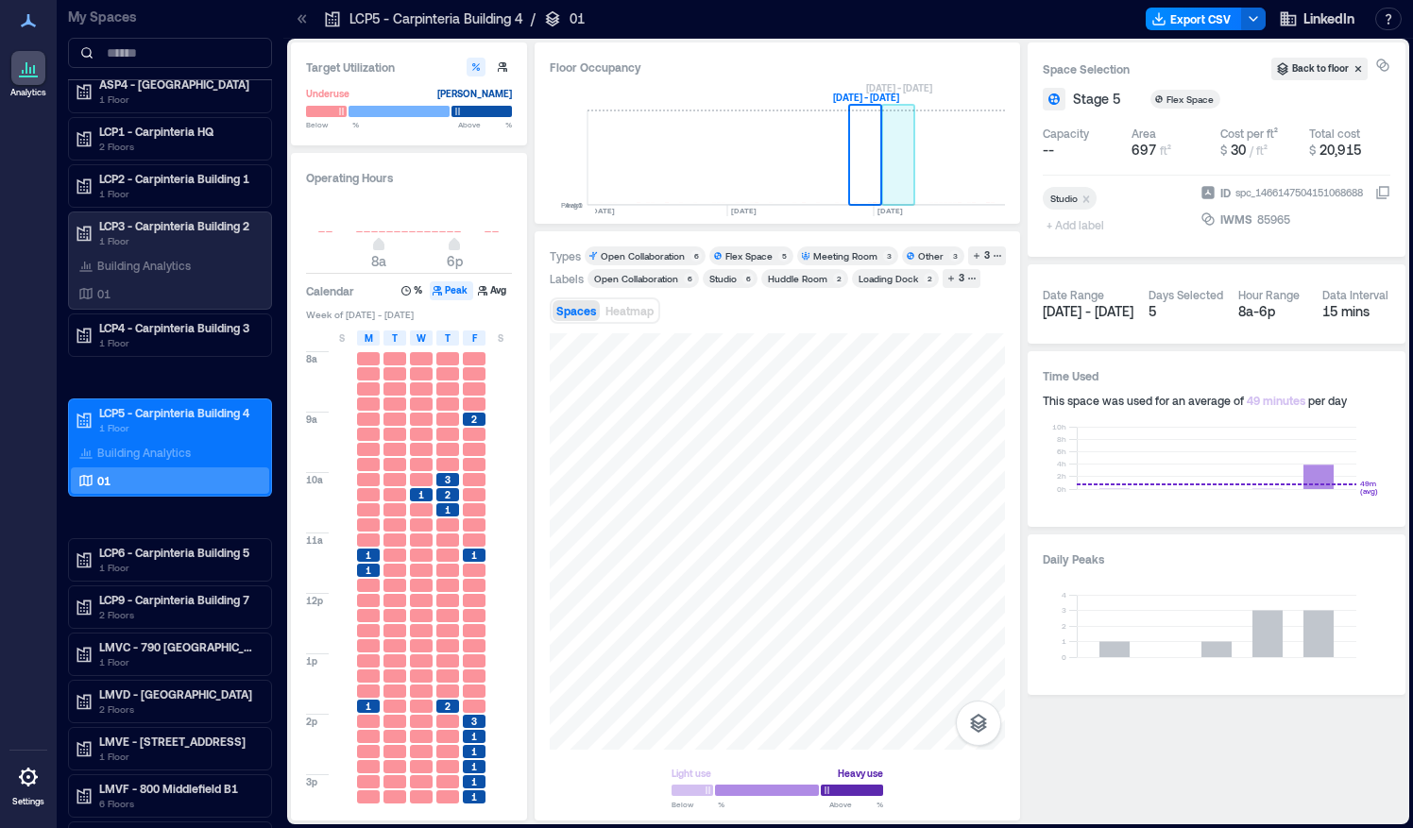
click at [886, 183] on rect at bounding box center [898, 158] width 33 height 94
